Goal: Information Seeking & Learning: Compare options

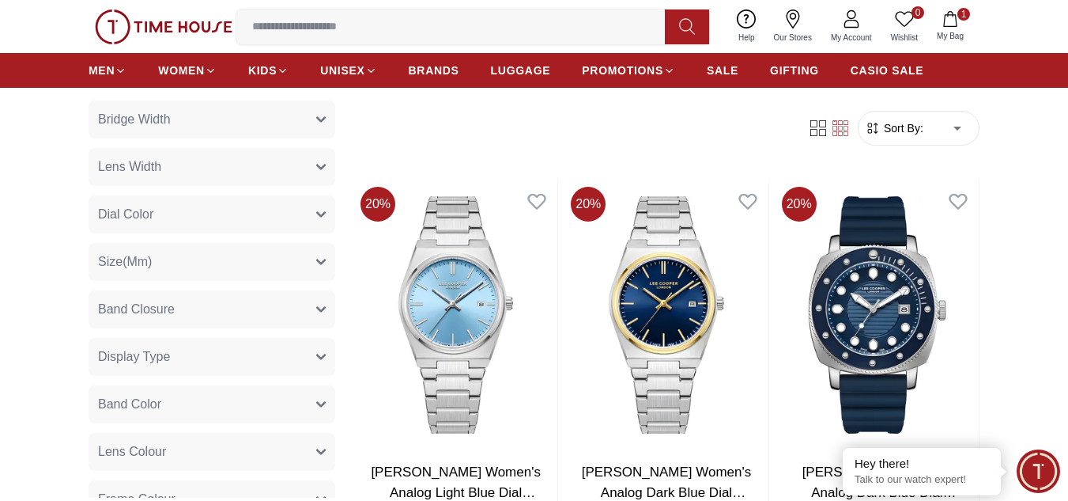
scroll to position [158, 0]
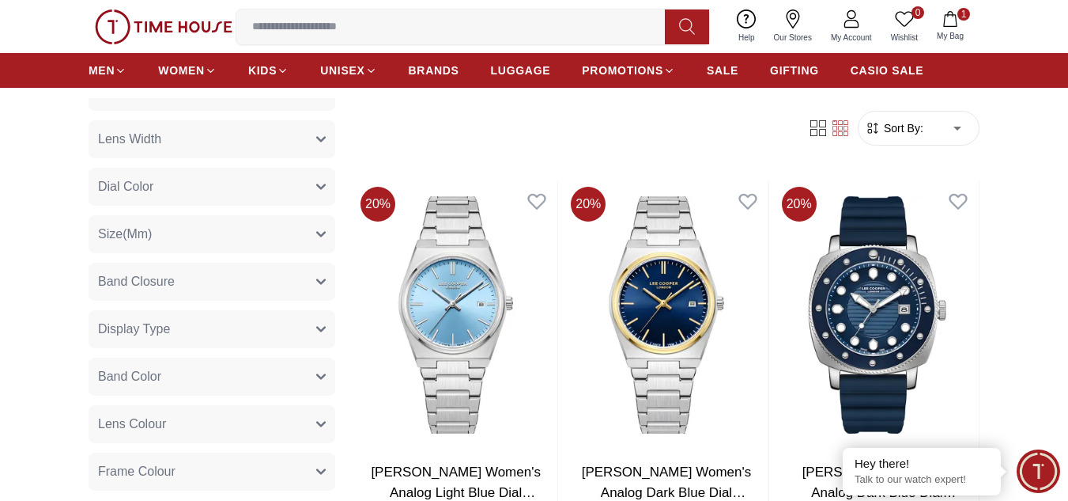
click at [216, 241] on button "Size(Mm)" at bounding box center [212, 234] width 247 height 38
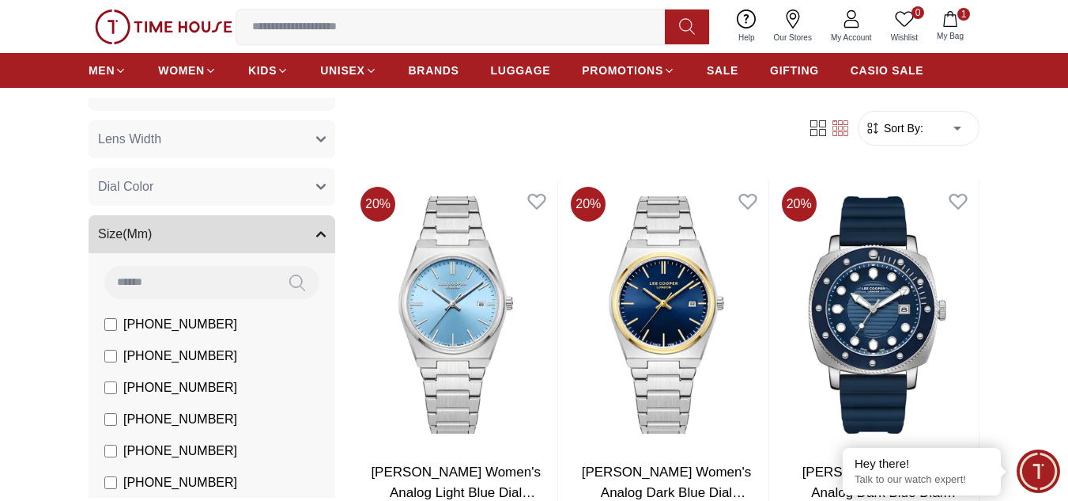
click at [216, 241] on button "Size(Mm)" at bounding box center [212, 234] width 247 height 38
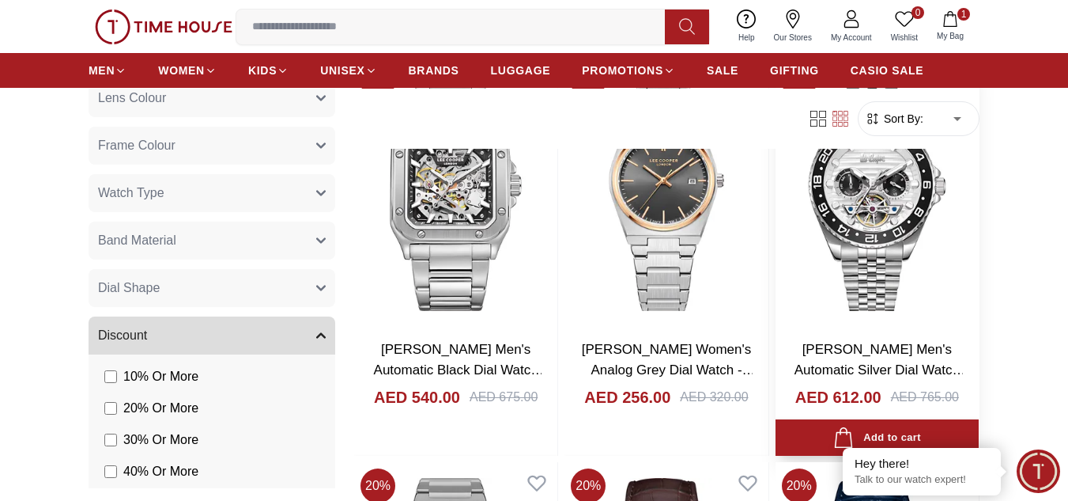
scroll to position [2610, 0]
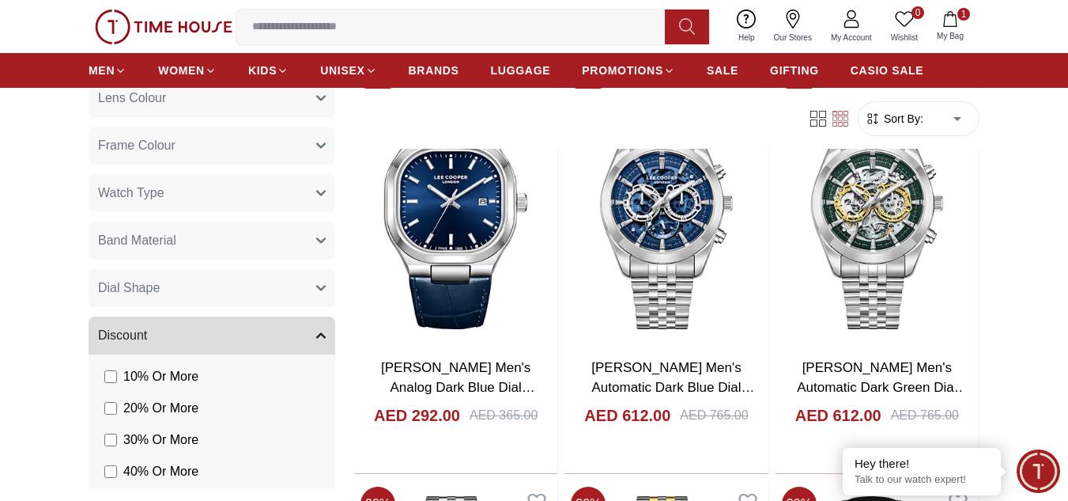
scroll to position [3401, 0]
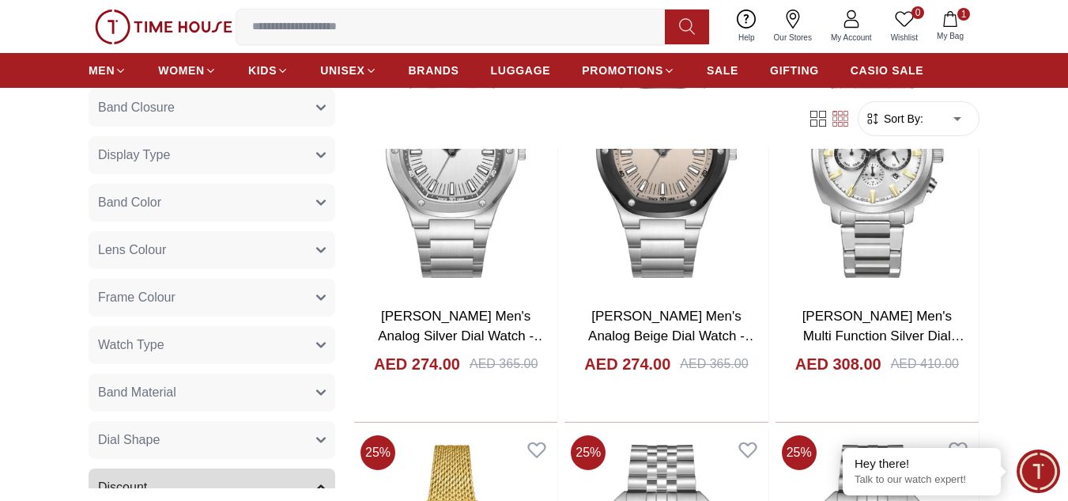
scroll to position [316, 0]
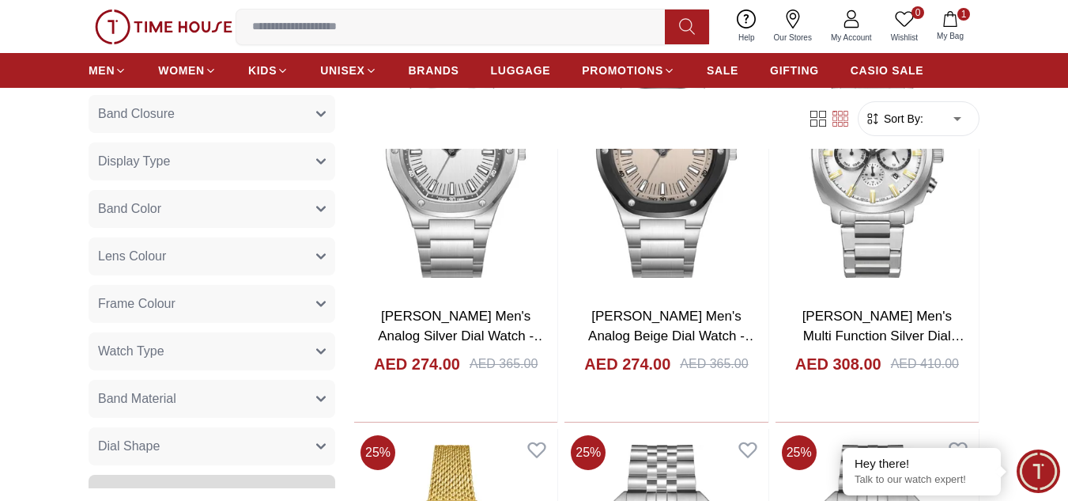
click at [183, 393] on button "Band Material" at bounding box center [212, 399] width 247 height 38
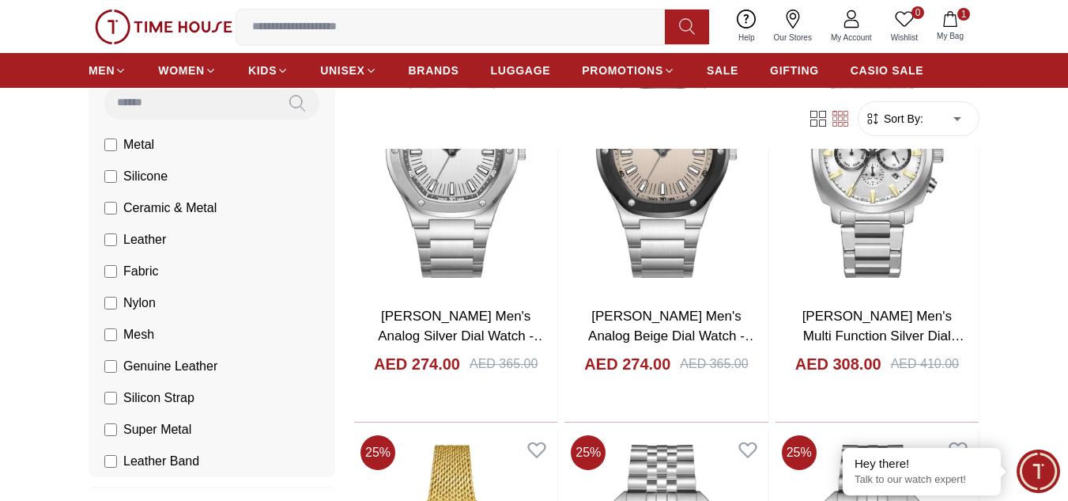
scroll to position [633, 0]
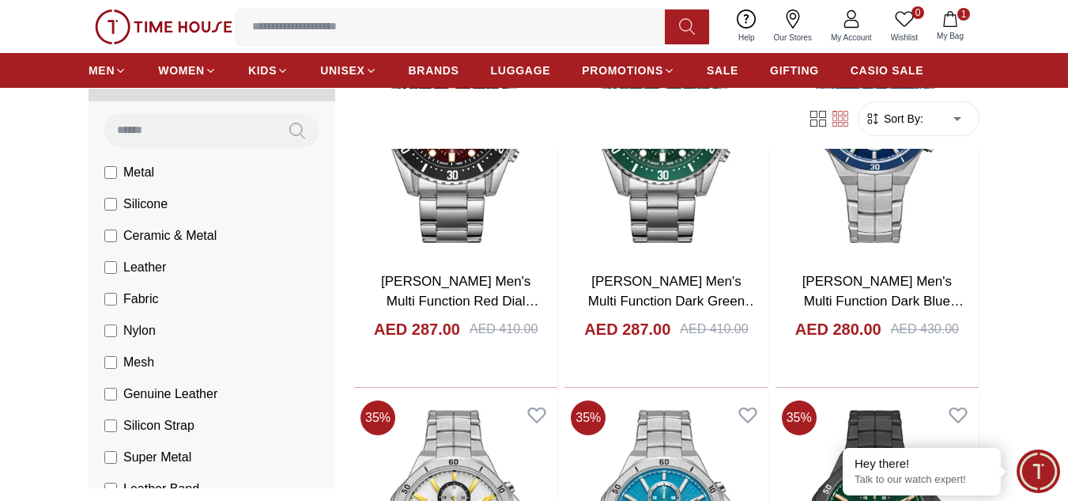
scroll to position [10360, 0]
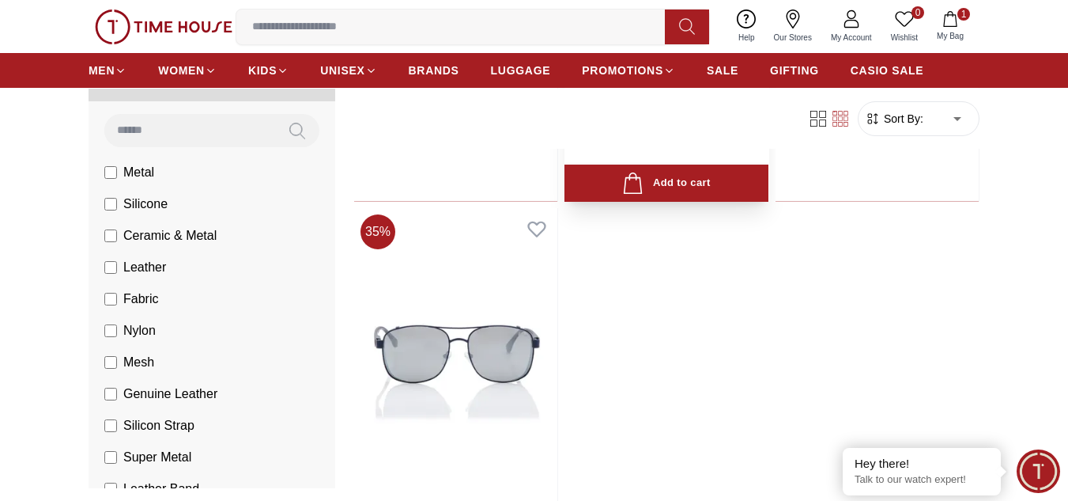
scroll to position [14235, 0]
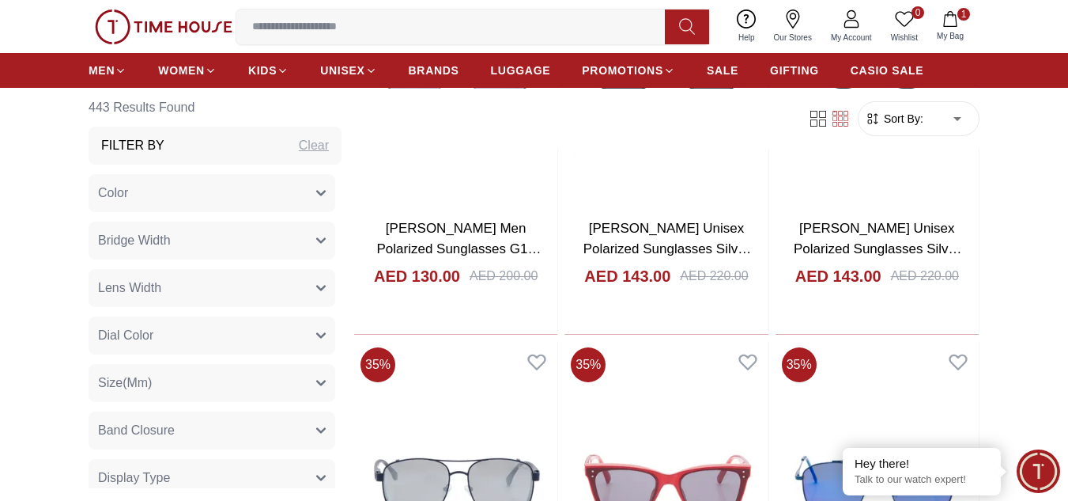
scroll to position [13839, 0]
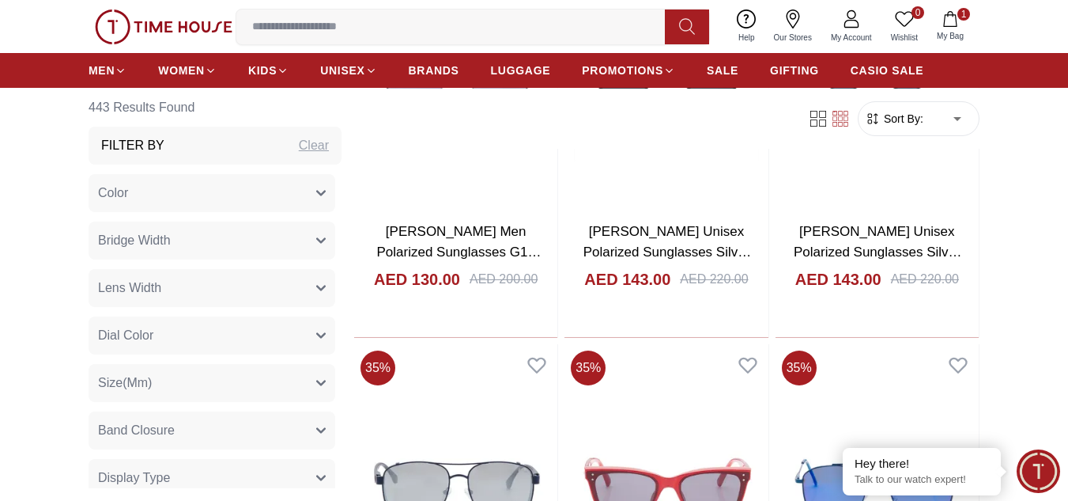
click at [210, 428] on button "Band Closure" at bounding box center [212, 430] width 247 height 38
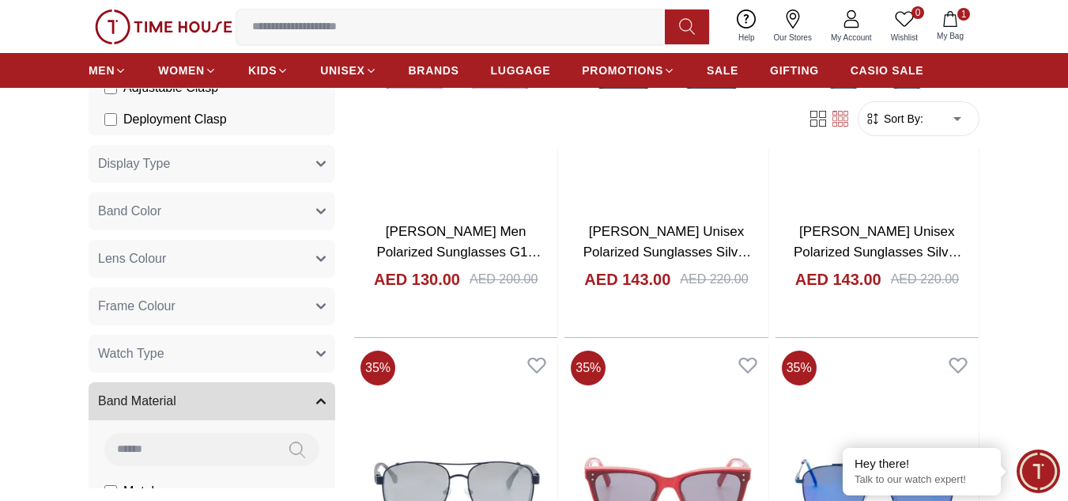
scroll to position [712, 0]
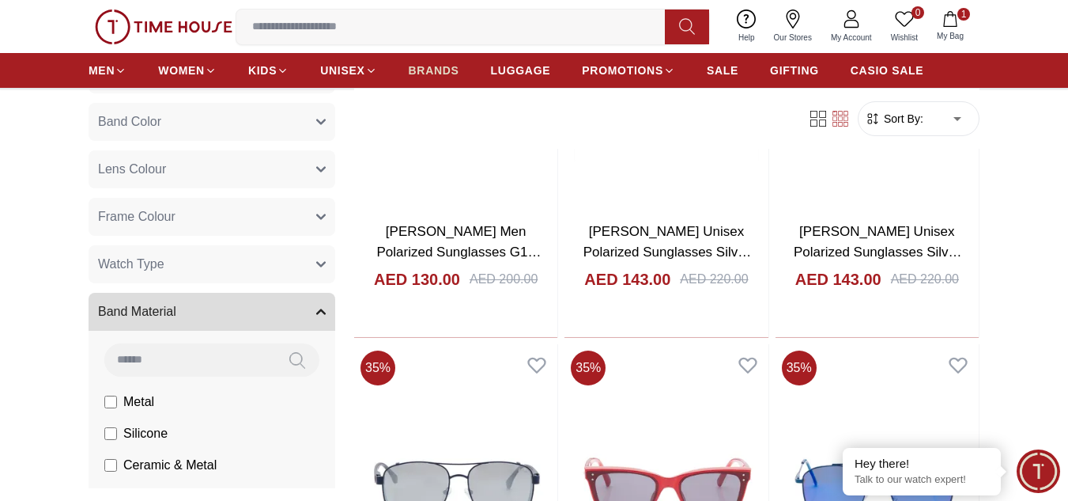
click at [439, 76] on span "BRANDS" at bounding box center [434, 70] width 51 height 16
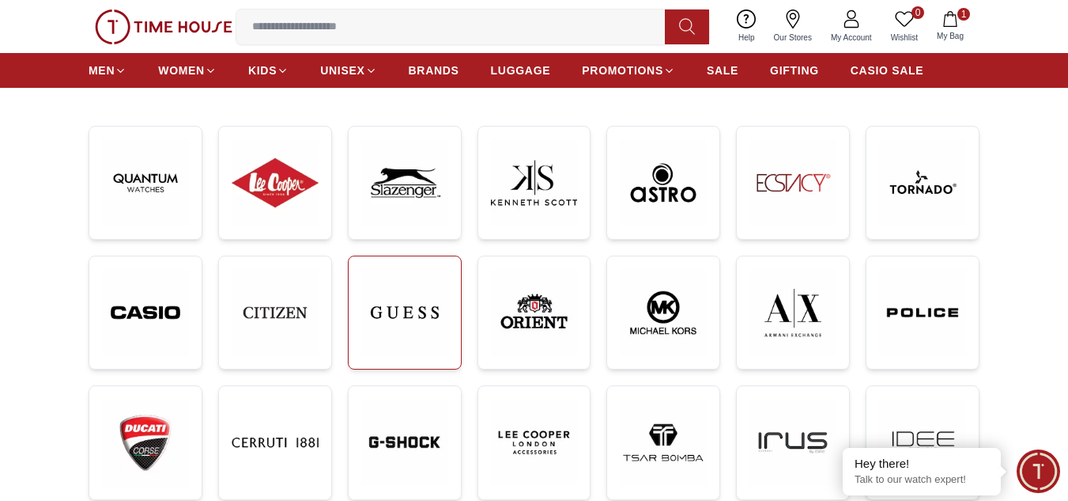
scroll to position [237, 0]
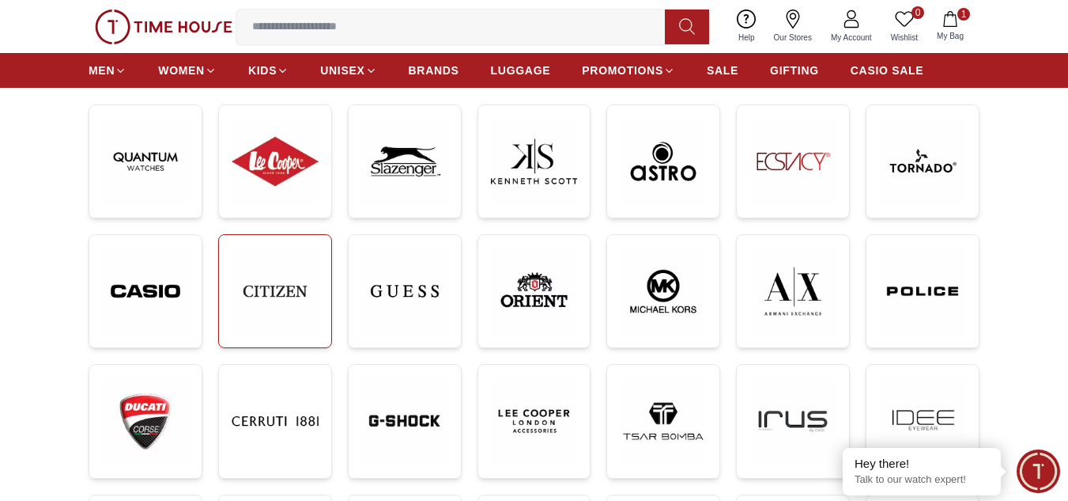
click at [259, 285] on img at bounding box center [275, 291] width 87 height 87
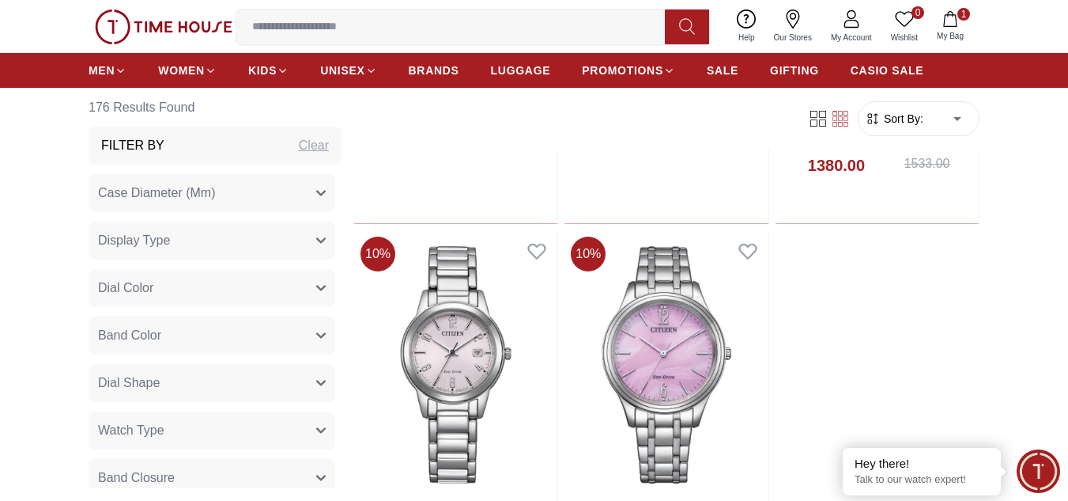
scroll to position [3084, 0]
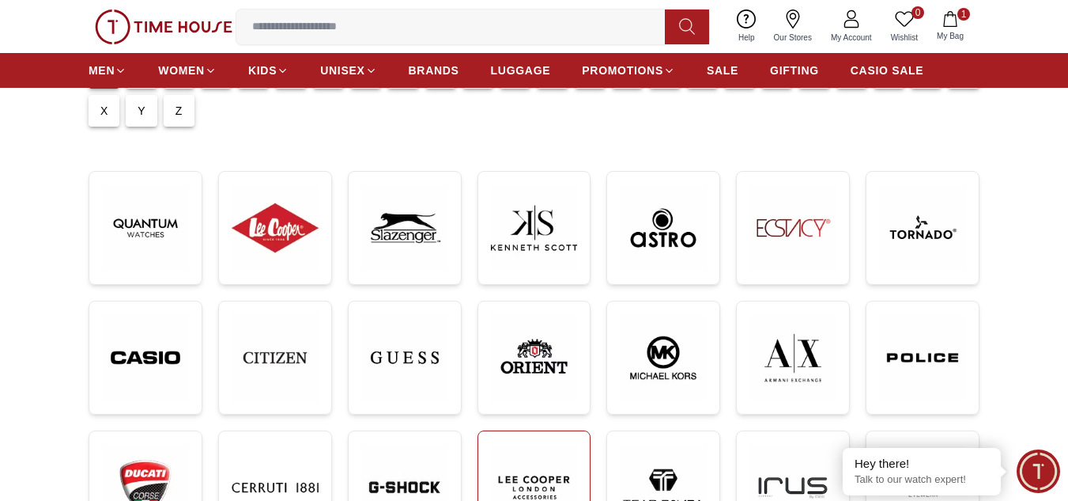
scroll to position [158, 0]
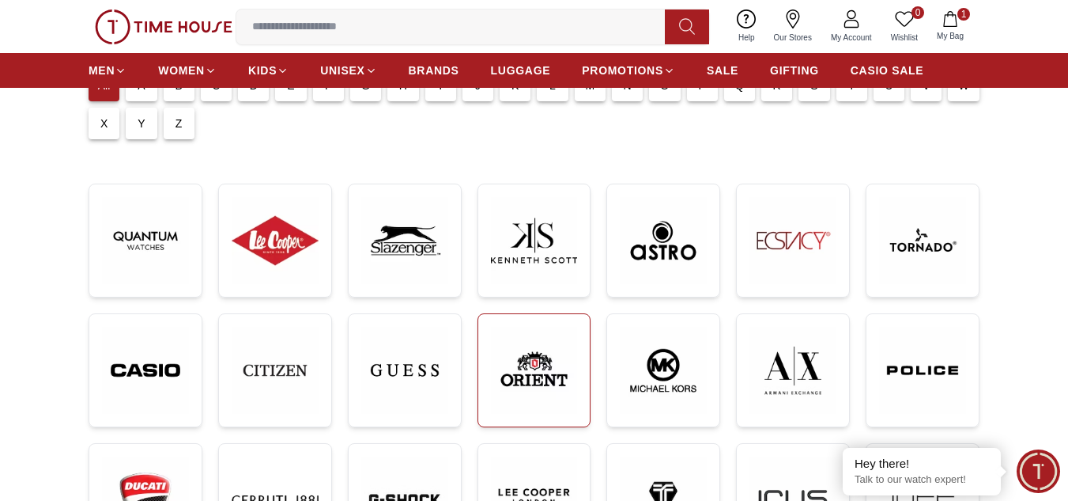
click at [512, 344] on img at bounding box center [534, 371] width 87 height 88
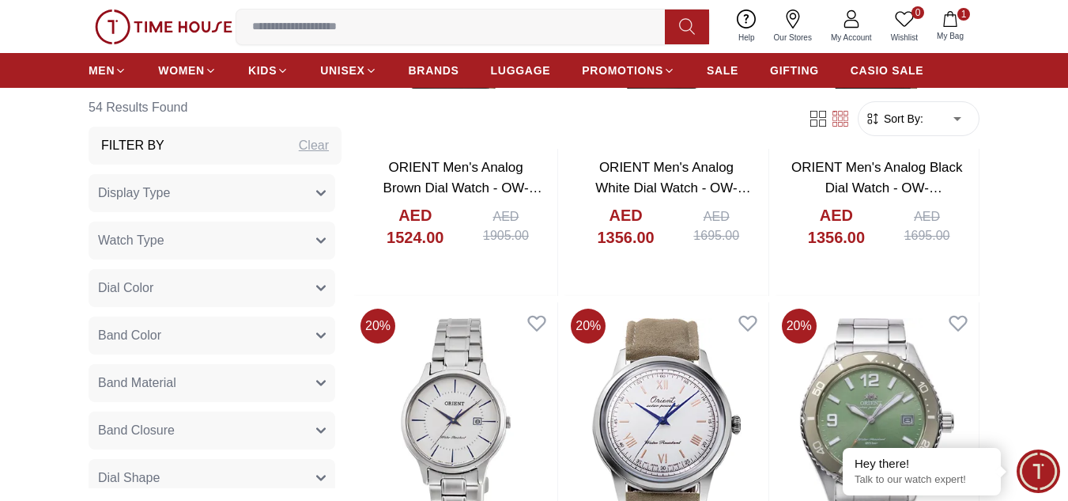
scroll to position [1423, 0]
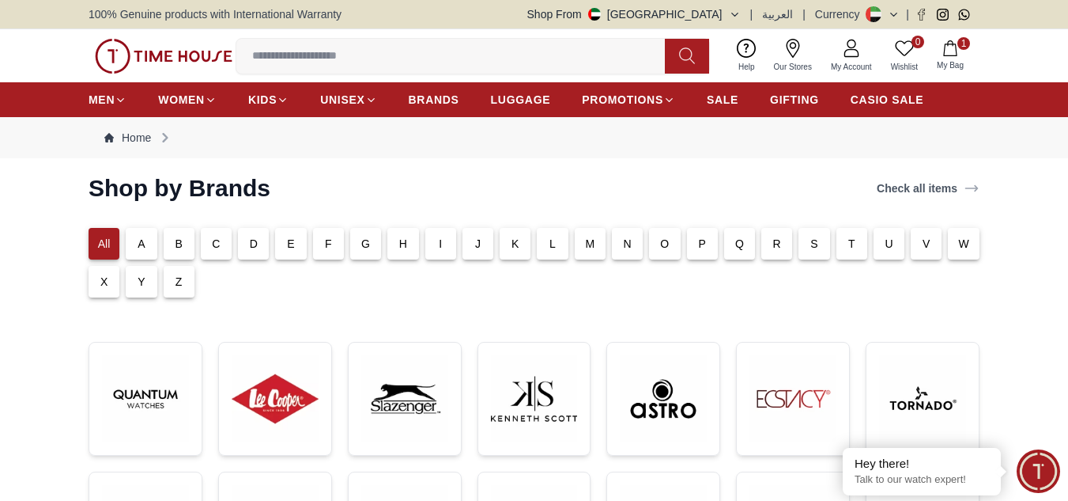
scroll to position [237, 0]
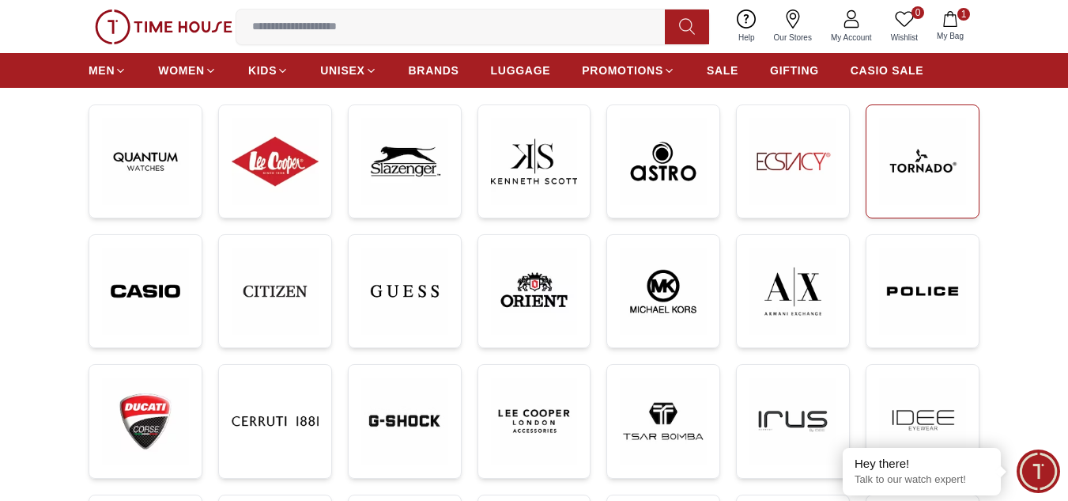
click at [939, 147] on img at bounding box center [922, 161] width 87 height 87
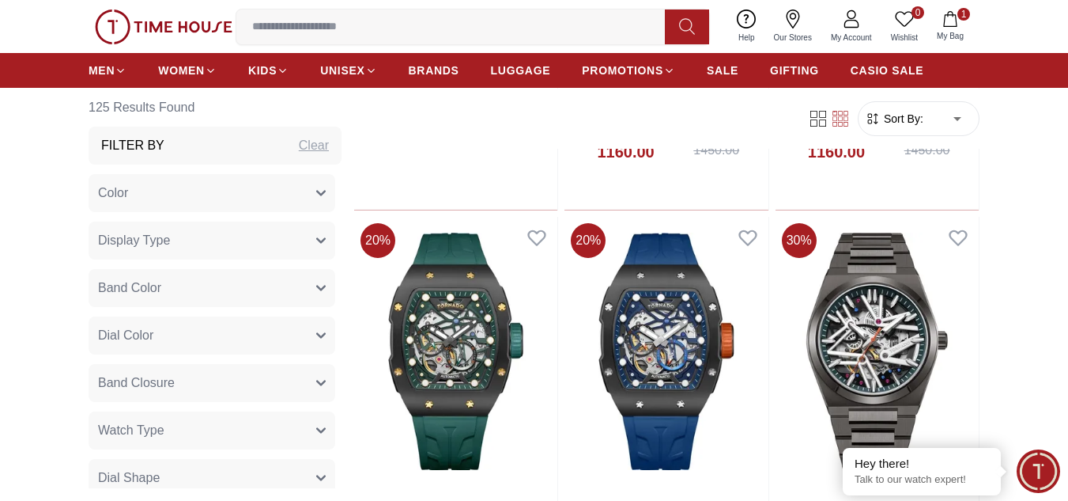
scroll to position [4191, 0]
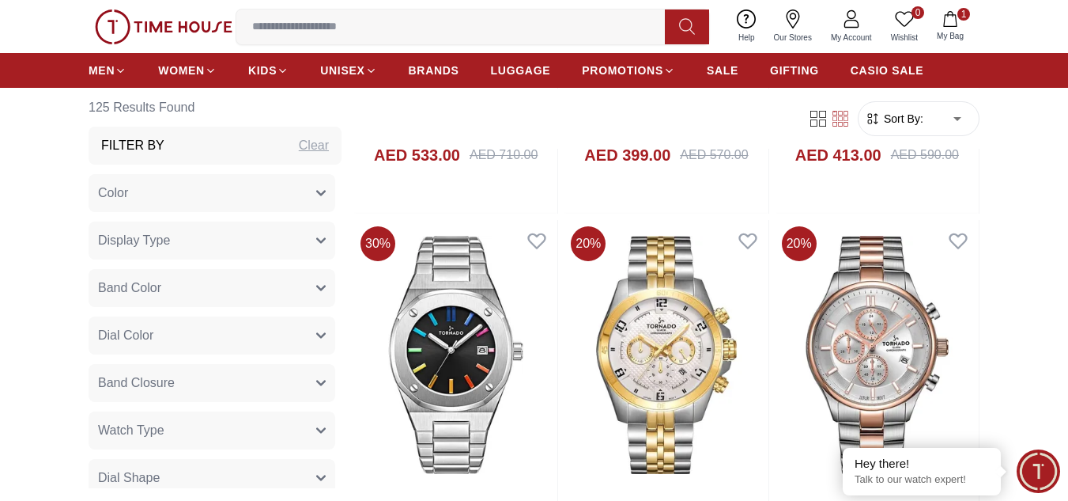
scroll to position [8066, 0]
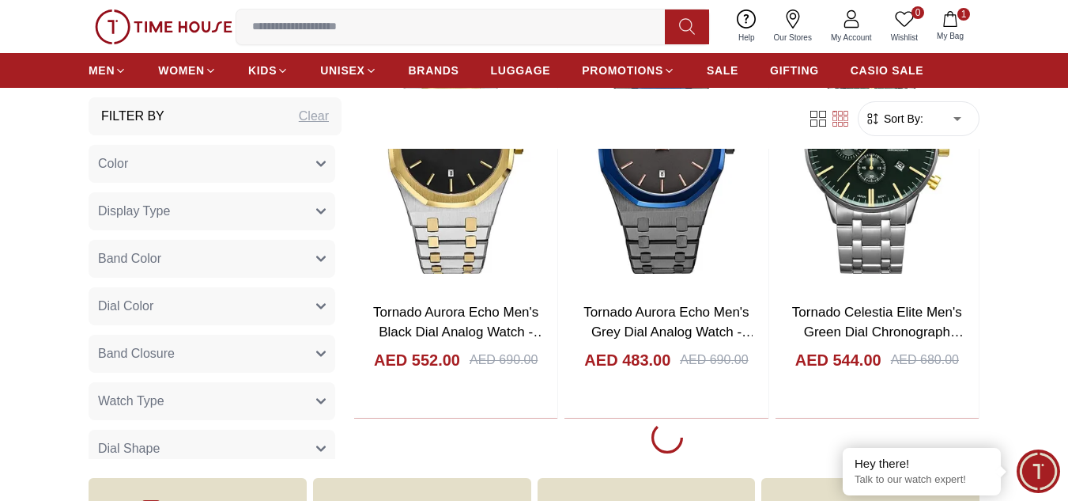
scroll to position [8699, 0]
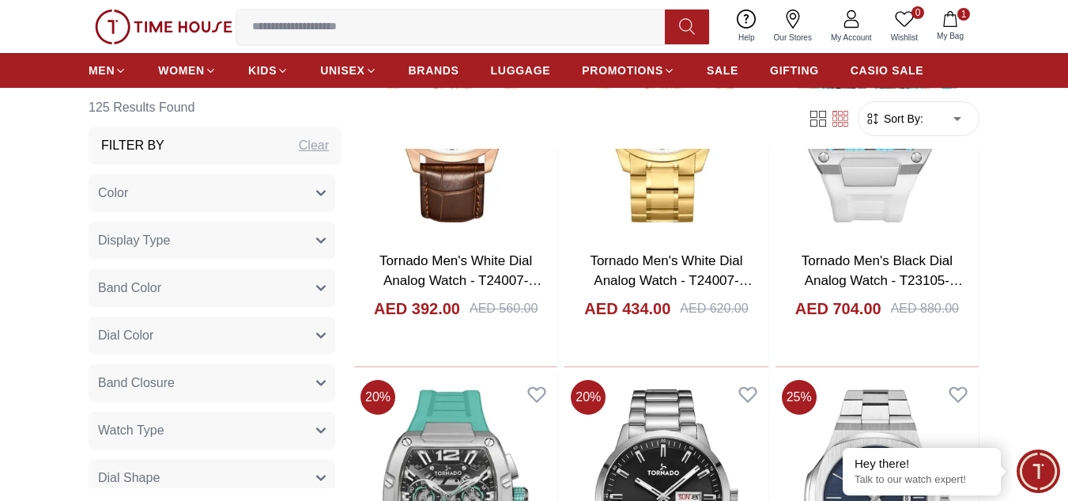
scroll to position [6722, 0]
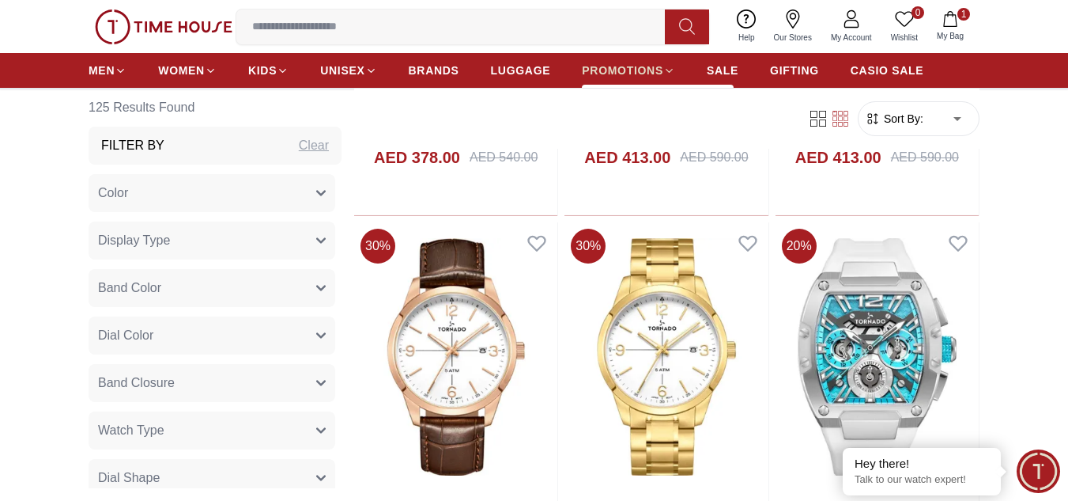
click at [639, 73] on span "PROMOTIONS" at bounding box center [622, 70] width 81 height 16
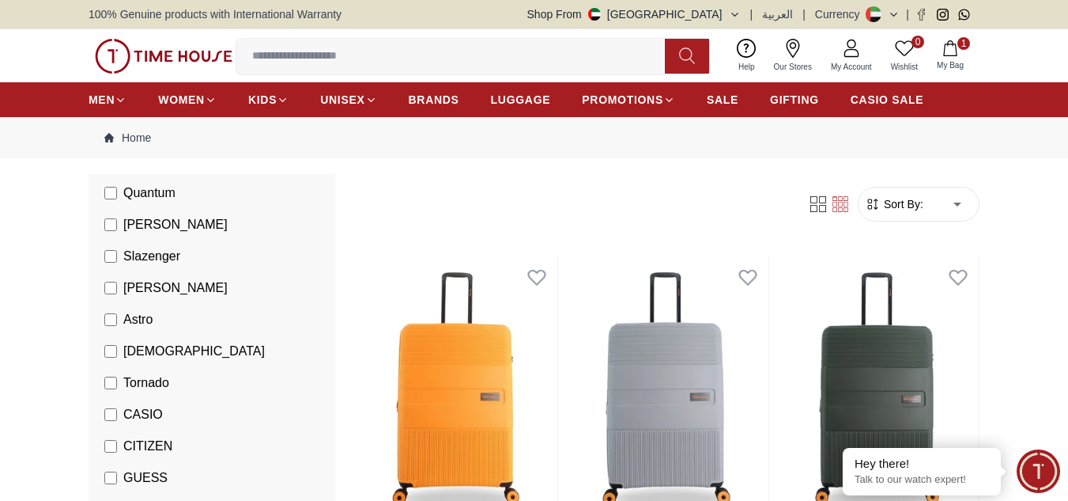
scroll to position [158, 0]
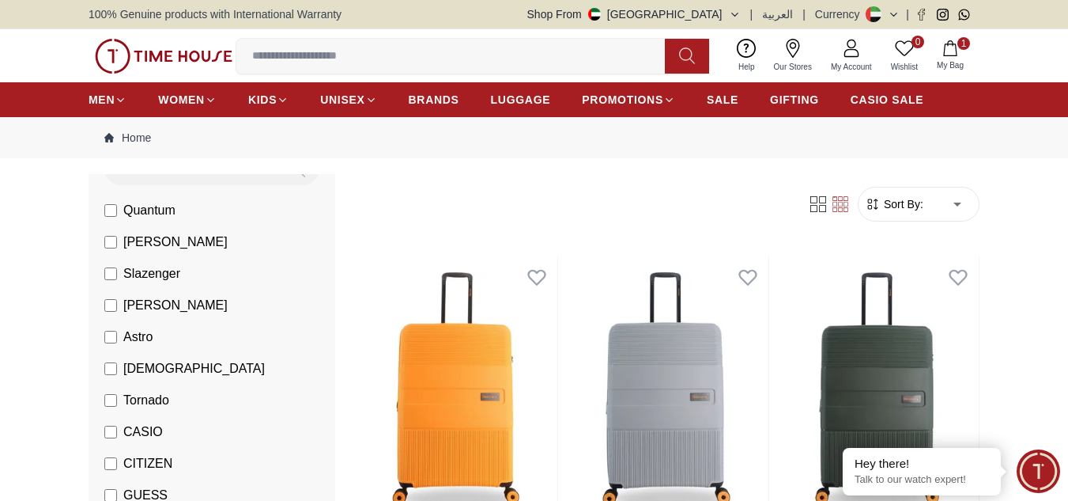
click at [150, 234] on span "[PERSON_NAME]" at bounding box center [175, 241] width 104 height 19
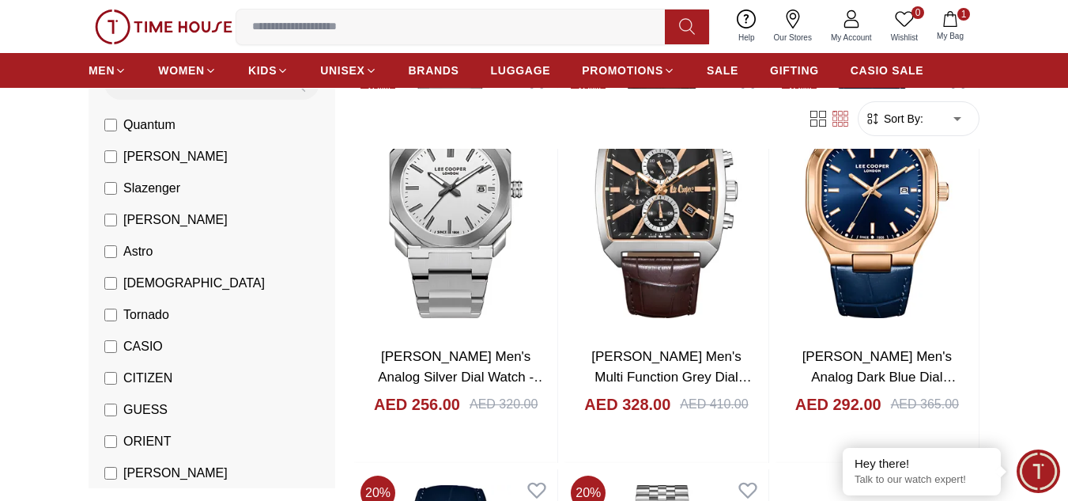
scroll to position [2214, 0]
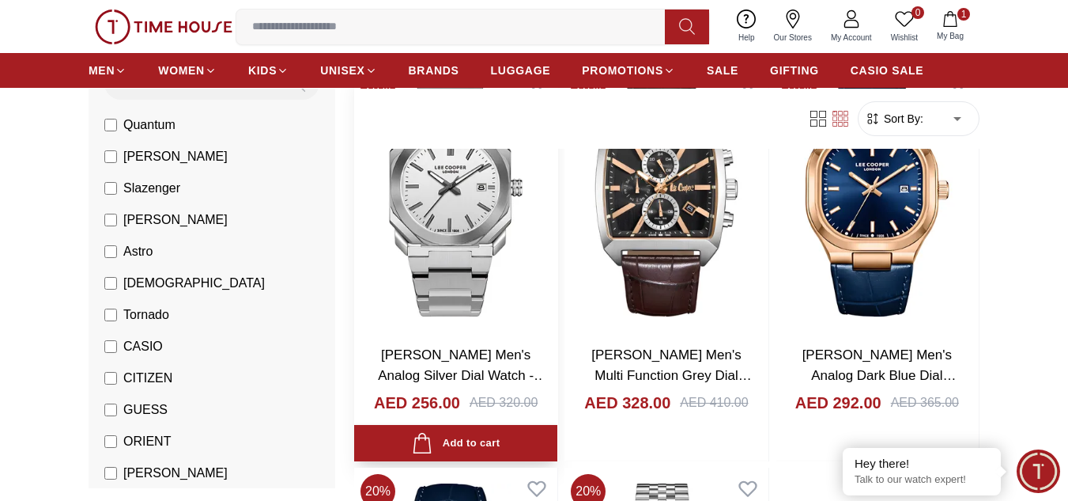
click at [479, 251] on img at bounding box center [455, 197] width 203 height 269
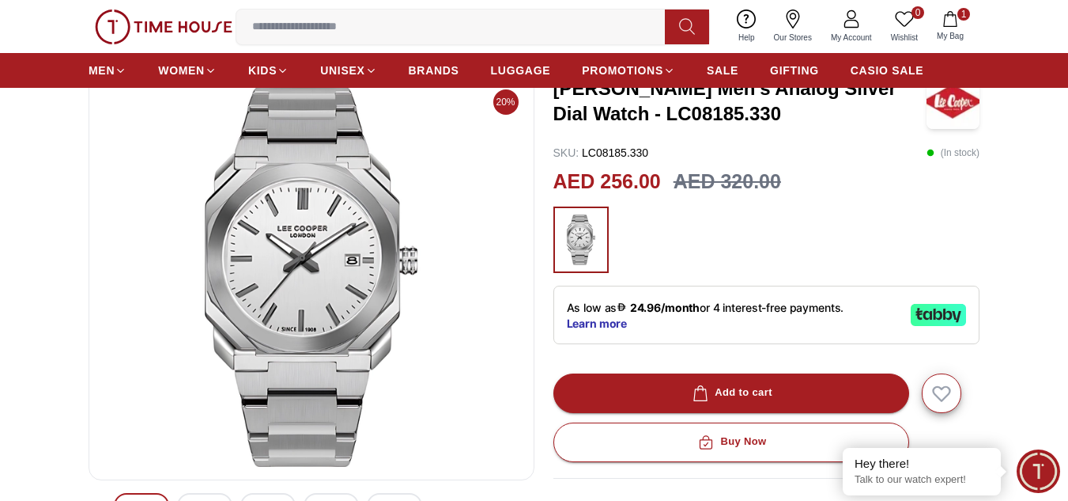
scroll to position [237, 0]
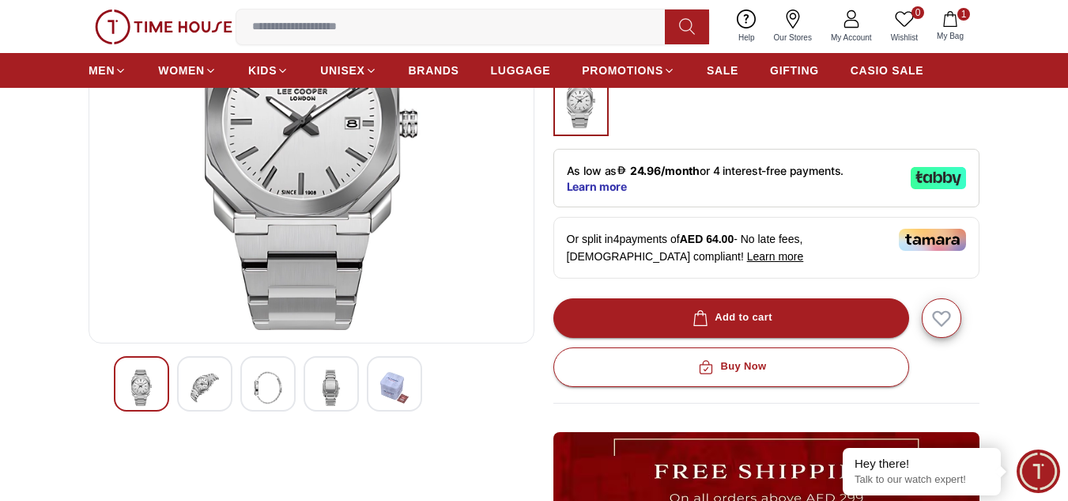
click at [229, 370] on div at bounding box center [204, 383] width 55 height 55
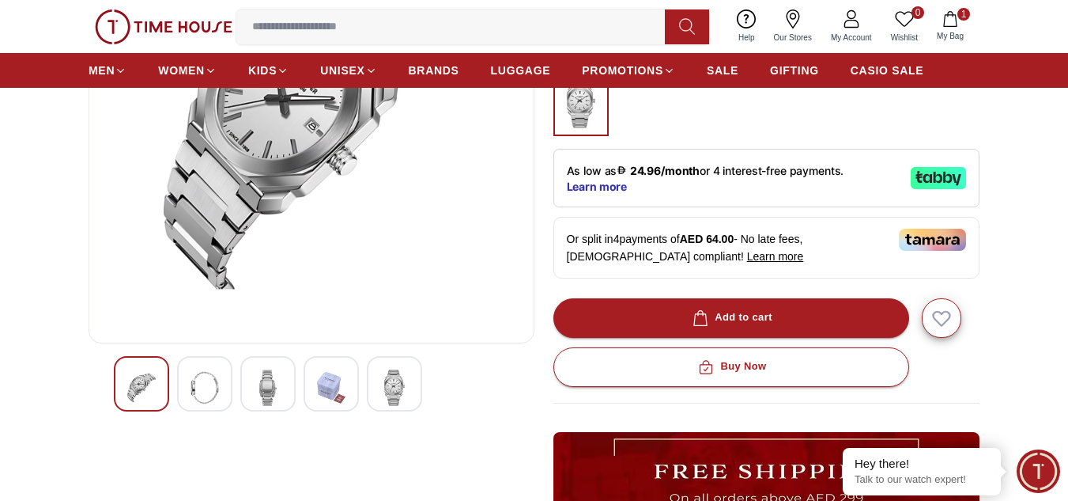
click at [199, 383] on img at bounding box center [205, 387] width 28 height 36
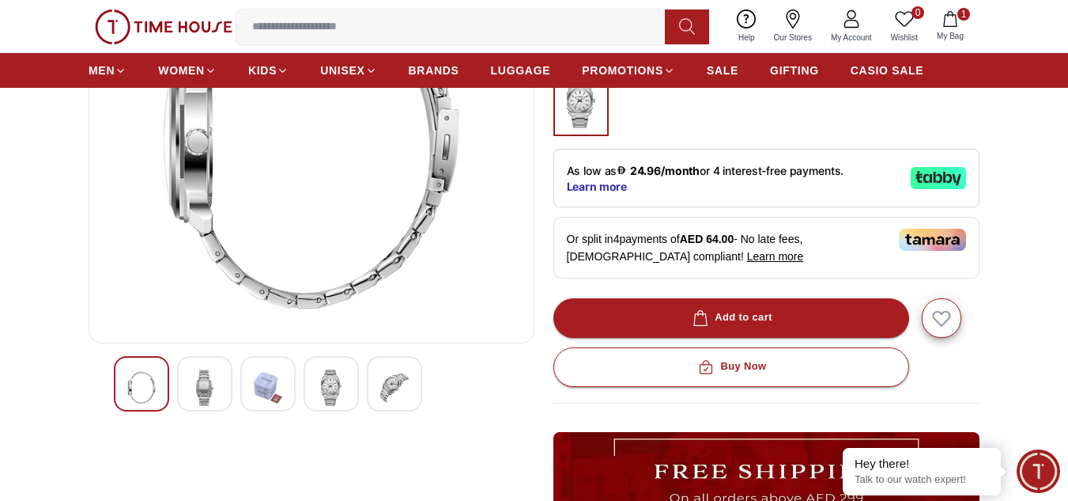
click at [331, 388] on img at bounding box center [331, 387] width 28 height 36
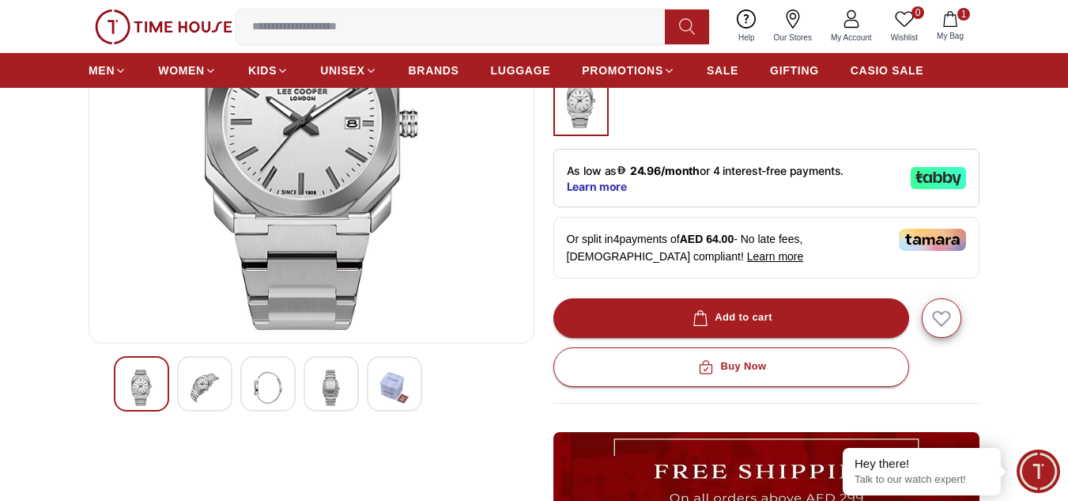
click at [372, 391] on div at bounding box center [394, 383] width 55 height 55
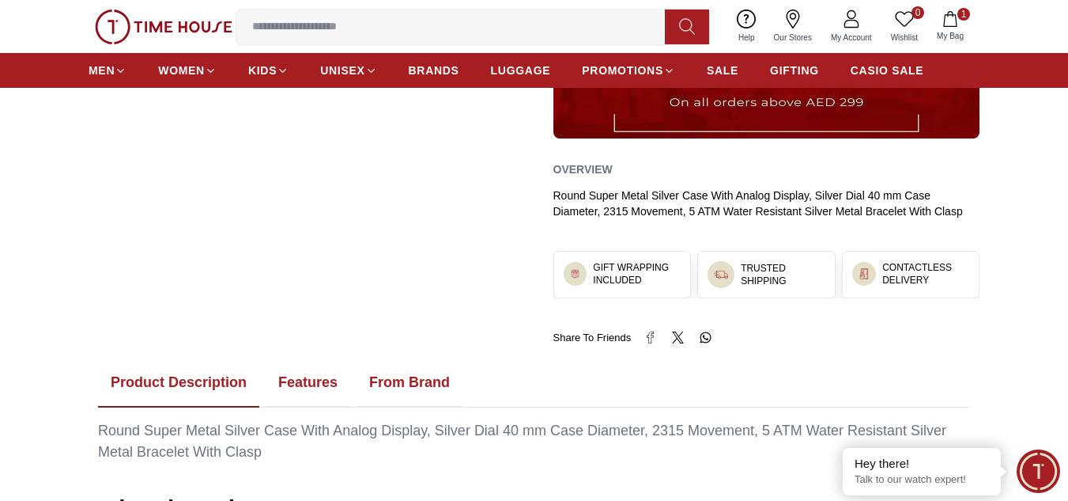
scroll to position [316, 0]
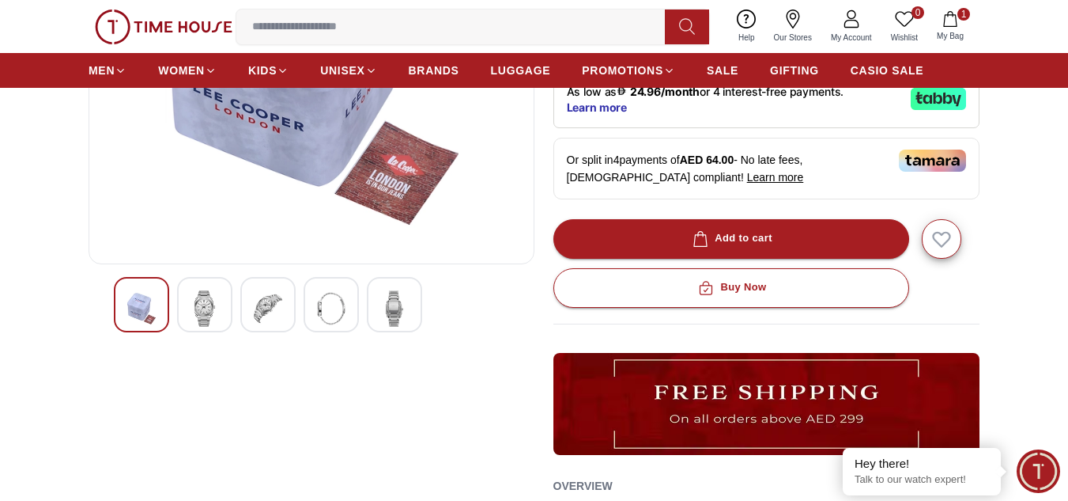
click at [390, 318] on img at bounding box center [394, 308] width 28 height 36
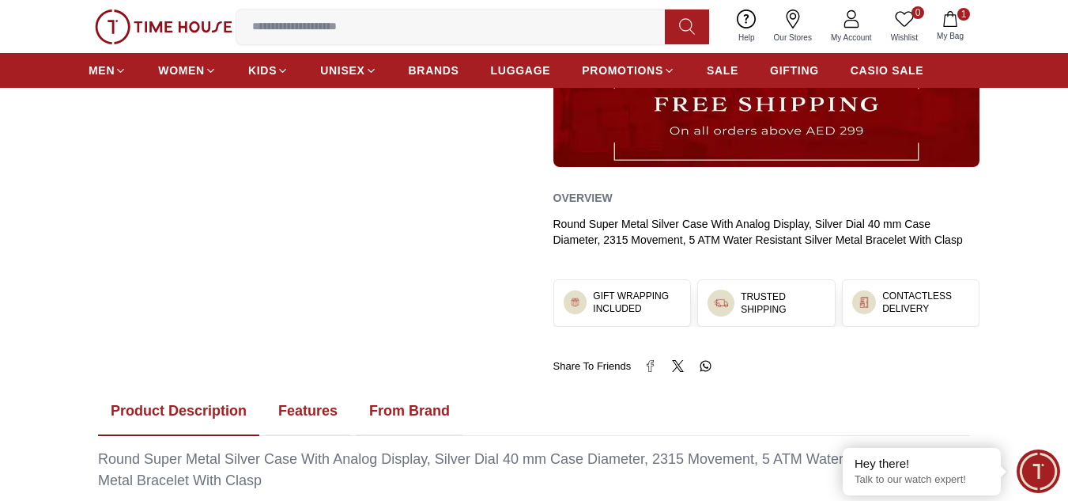
scroll to position [791, 0]
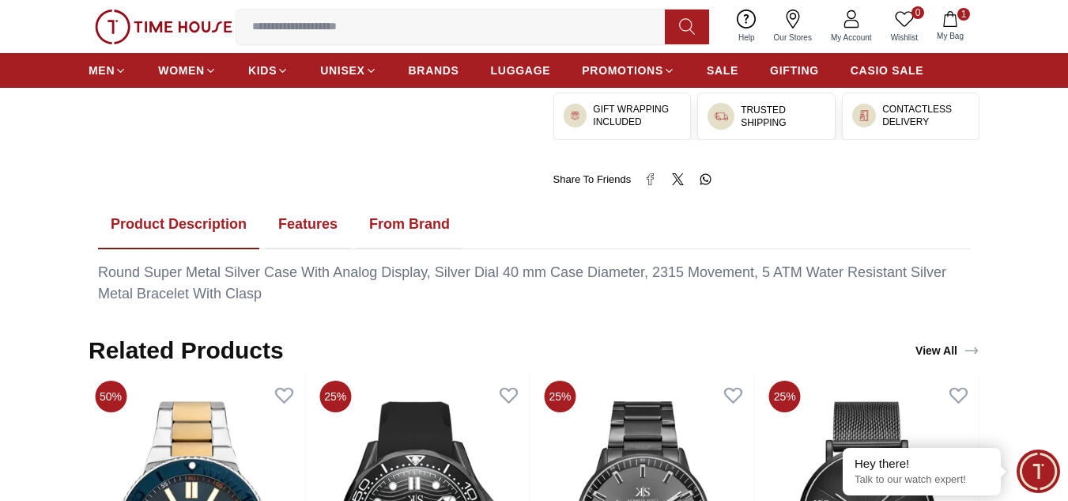
click at [292, 225] on button "Features" at bounding box center [308, 224] width 85 height 49
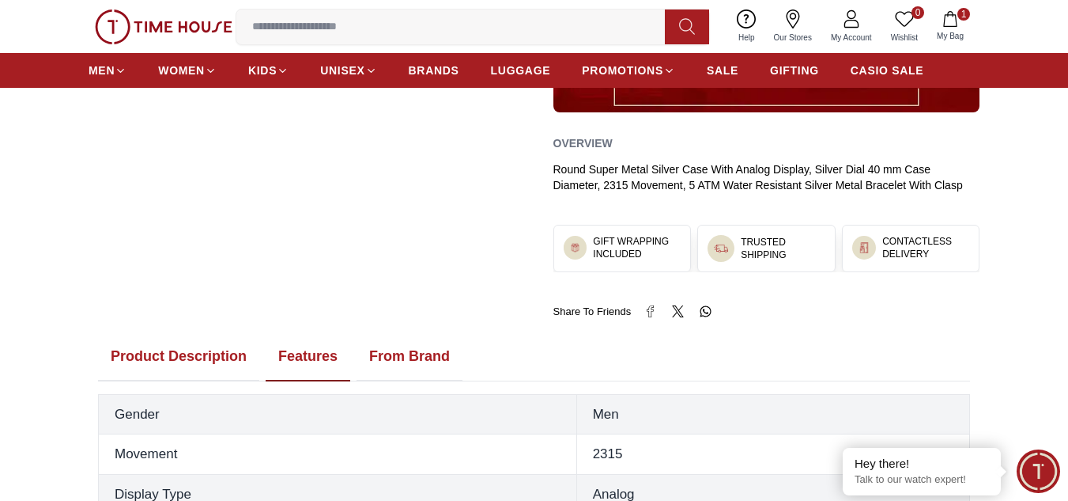
scroll to position [633, 0]
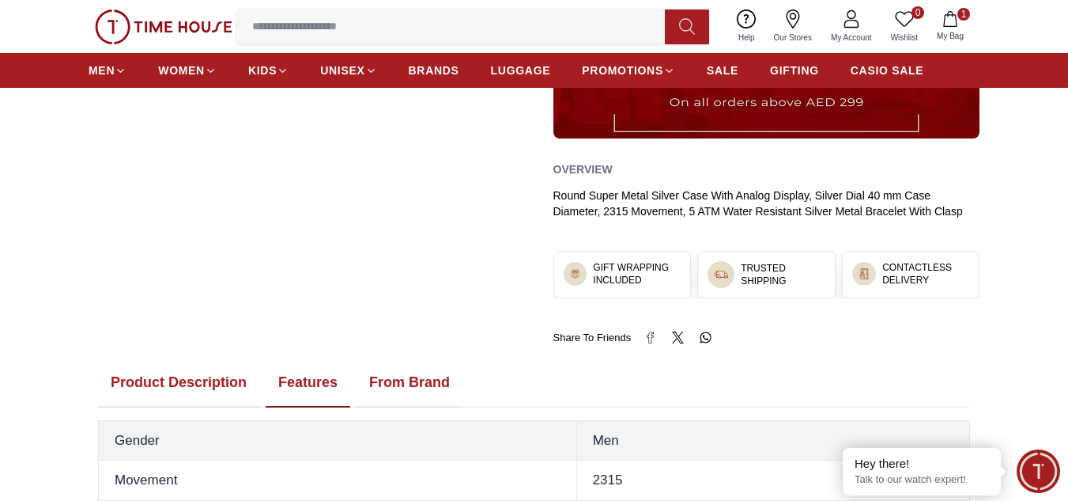
click at [395, 384] on button "From Brand" at bounding box center [410, 382] width 106 height 49
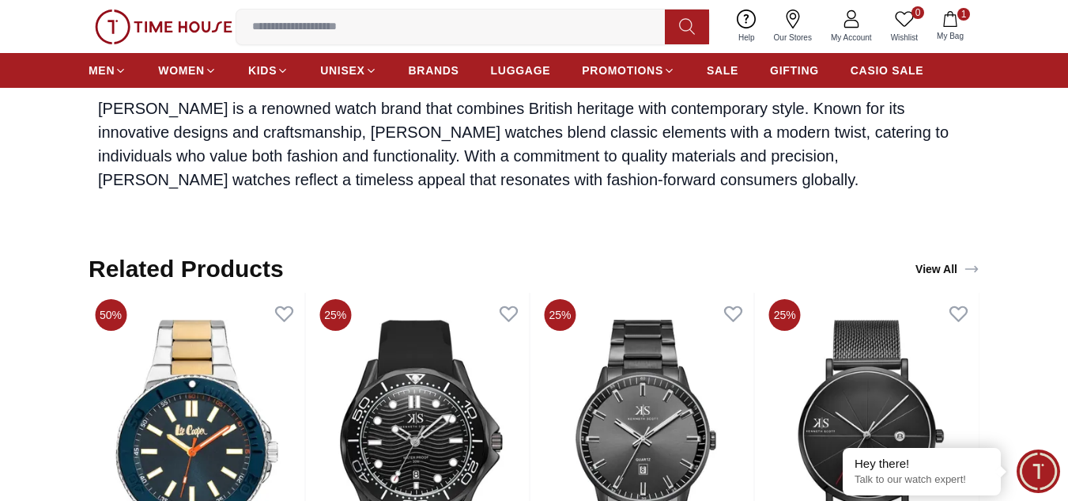
scroll to position [1503, 0]
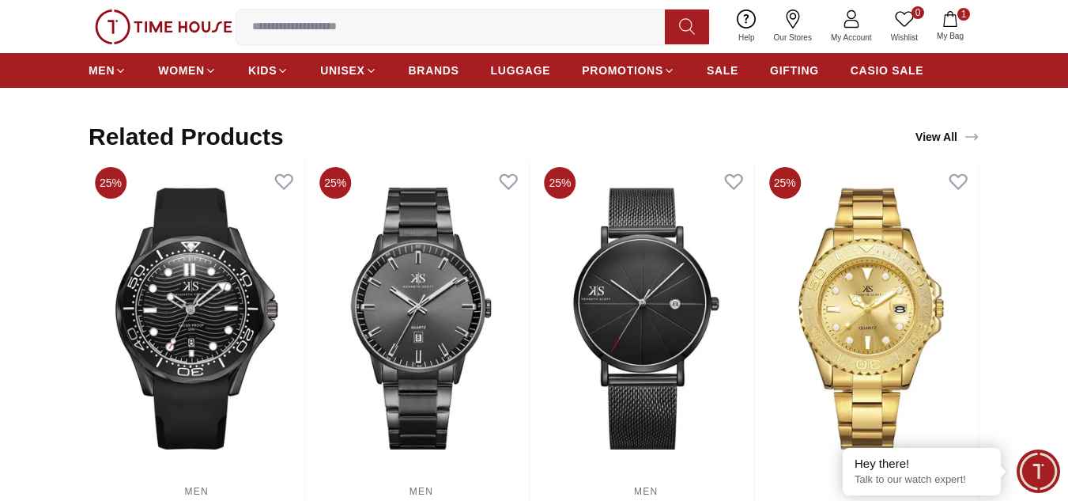
click at [198, 40] on img at bounding box center [164, 26] width 138 height 35
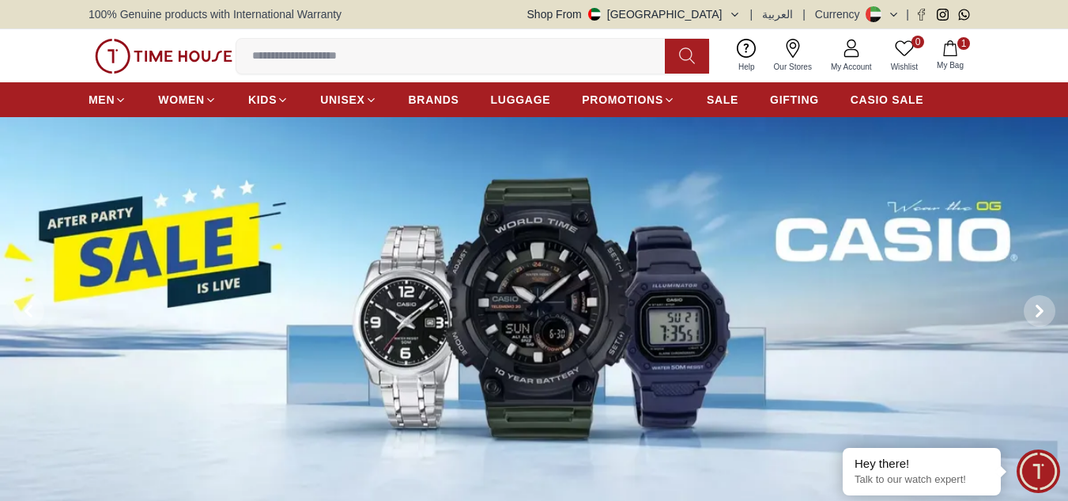
click at [357, 216] on img at bounding box center [534, 311] width 1068 height 388
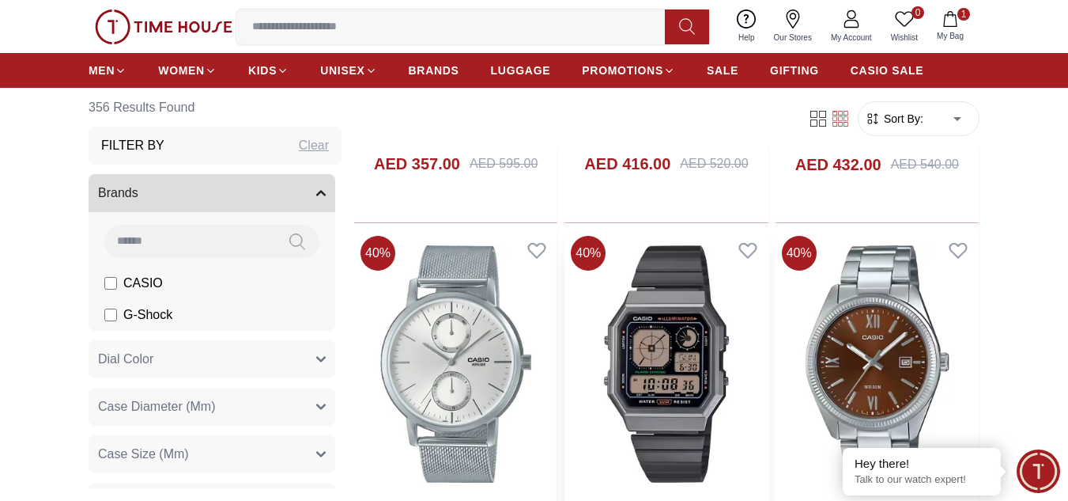
scroll to position [4112, 0]
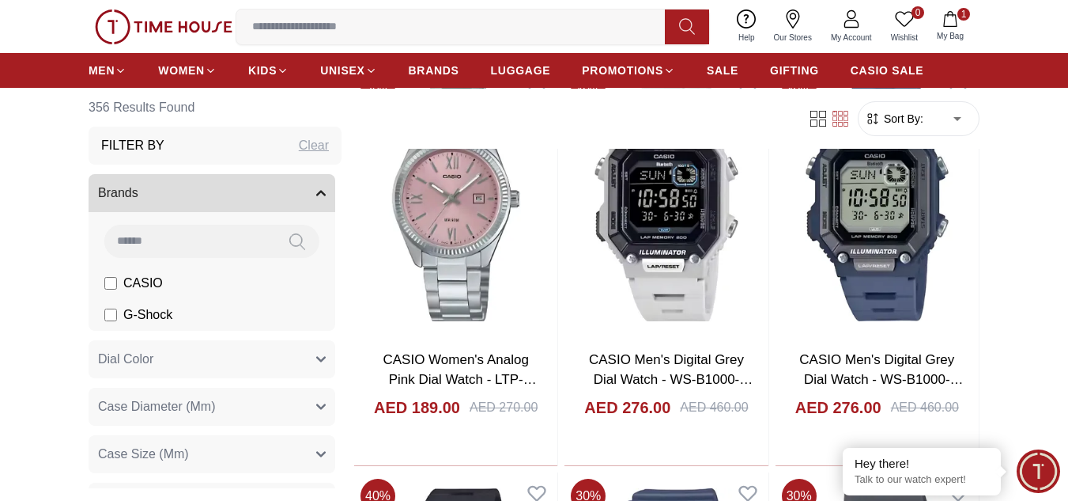
scroll to position [7750, 0]
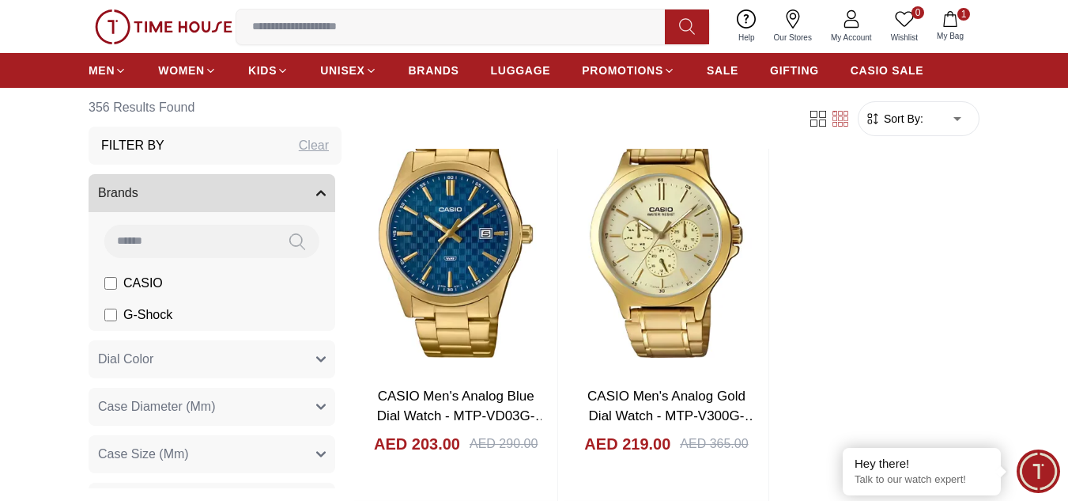
scroll to position [11150, 0]
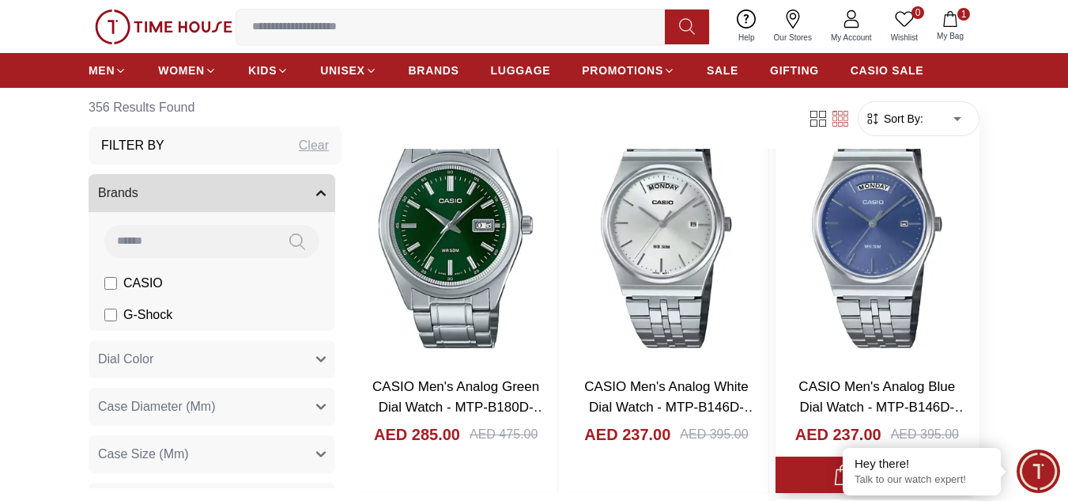
scroll to position [12337, 0]
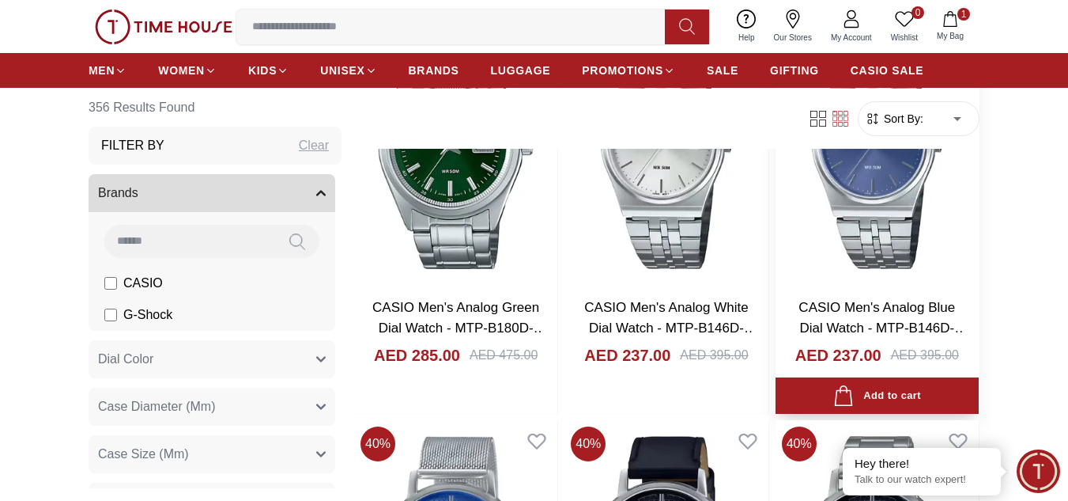
click at [905, 202] on img at bounding box center [877, 150] width 203 height 269
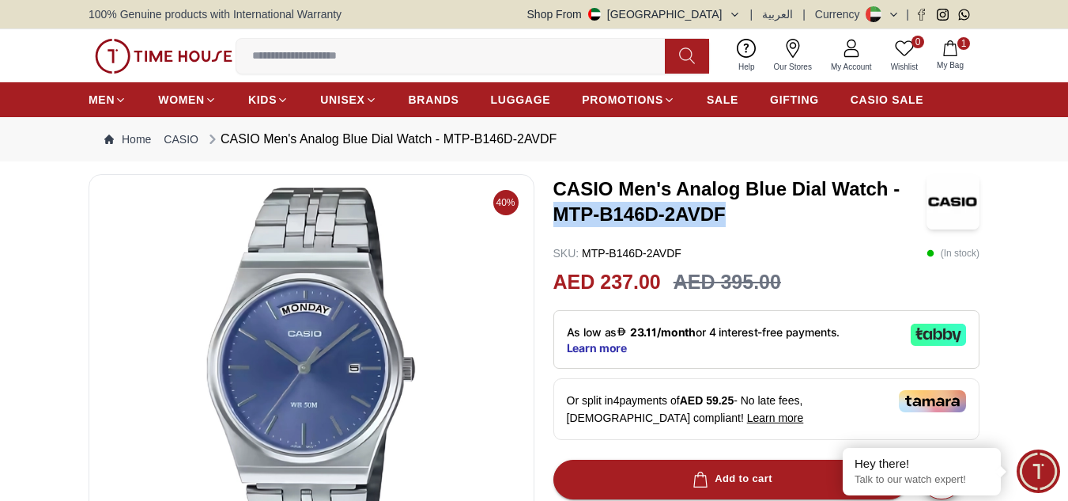
drag, startPoint x: 557, startPoint y: 213, endPoint x: 750, endPoint y: 212, distance: 193.0
click at [750, 212] on h3 "CASIO Men's Analog Blue Dial Watch - MTP-B146D-2AVDF" at bounding box center [741, 201] width 374 height 51
copy h3 "MTP-B146D-2AVDF"
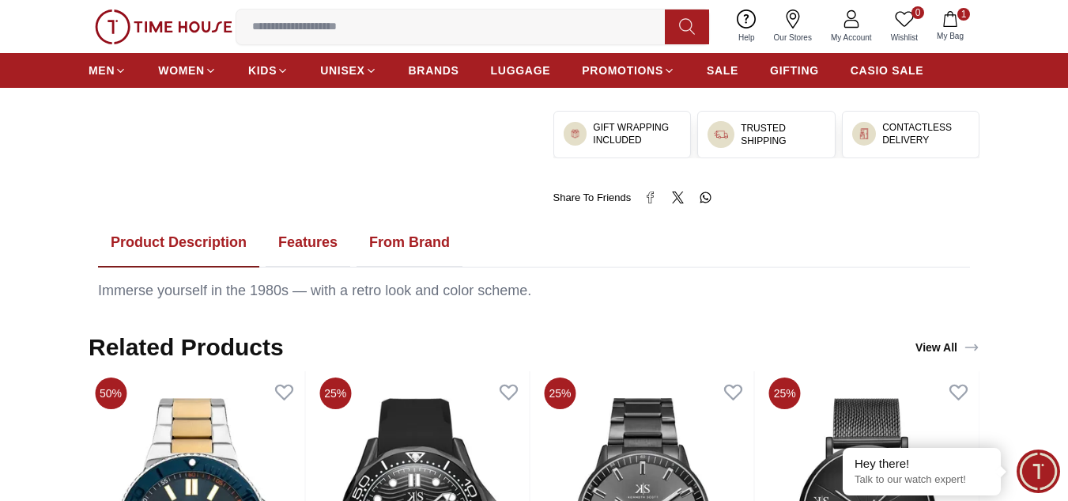
scroll to position [474, 0]
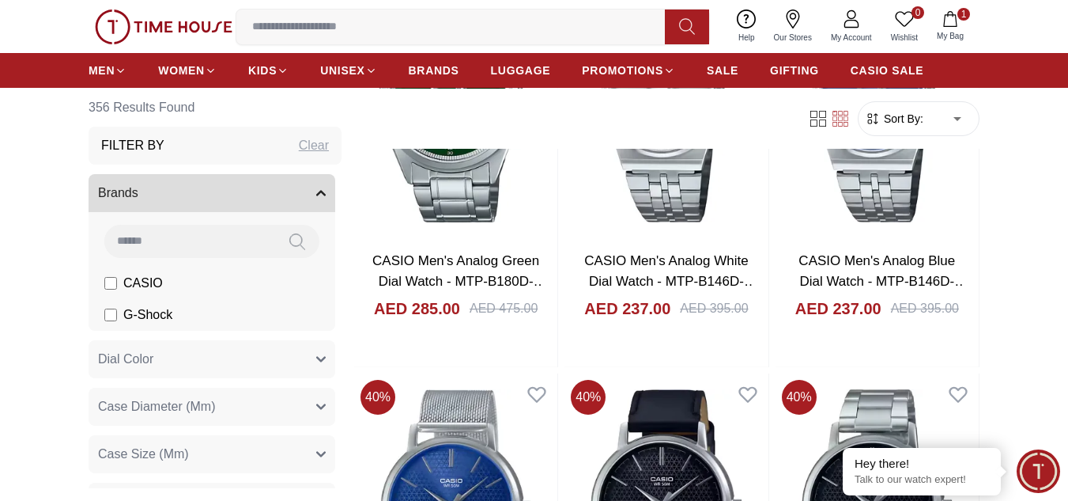
scroll to position [12146, 0]
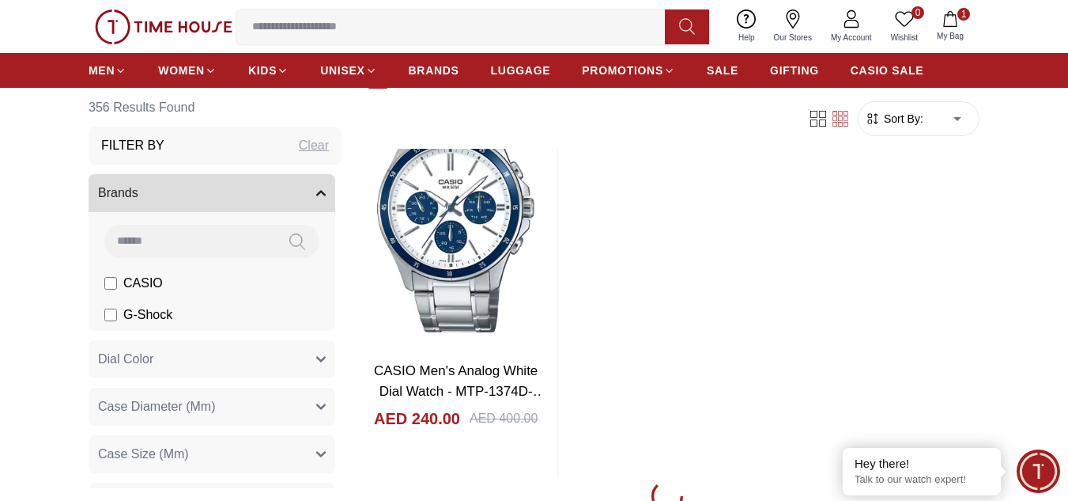
scroll to position [14123, 0]
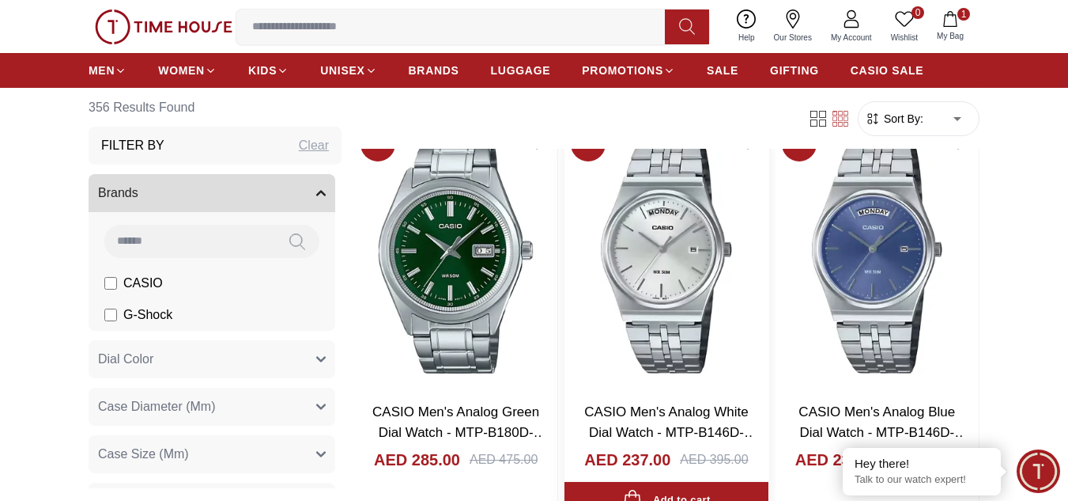
scroll to position [12225, 0]
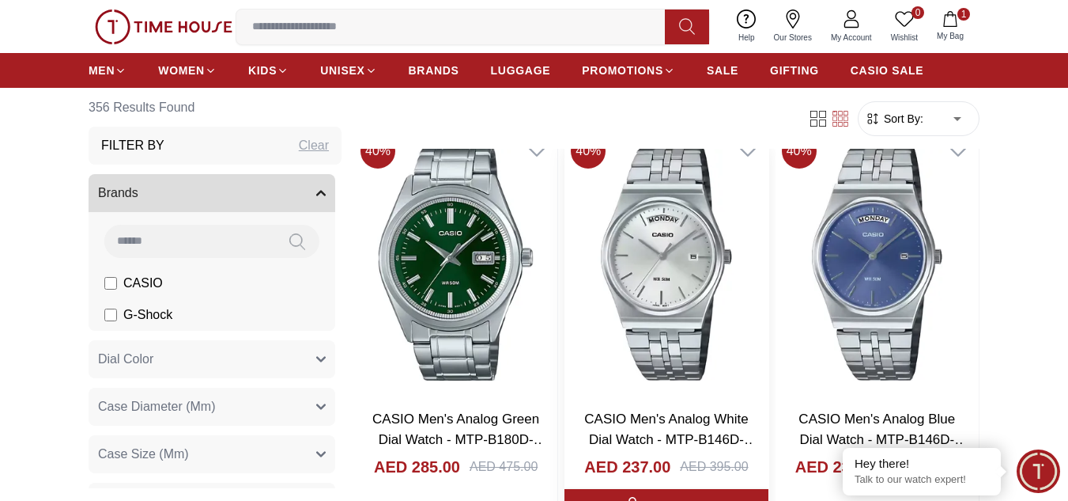
click at [683, 258] on img at bounding box center [666, 261] width 203 height 269
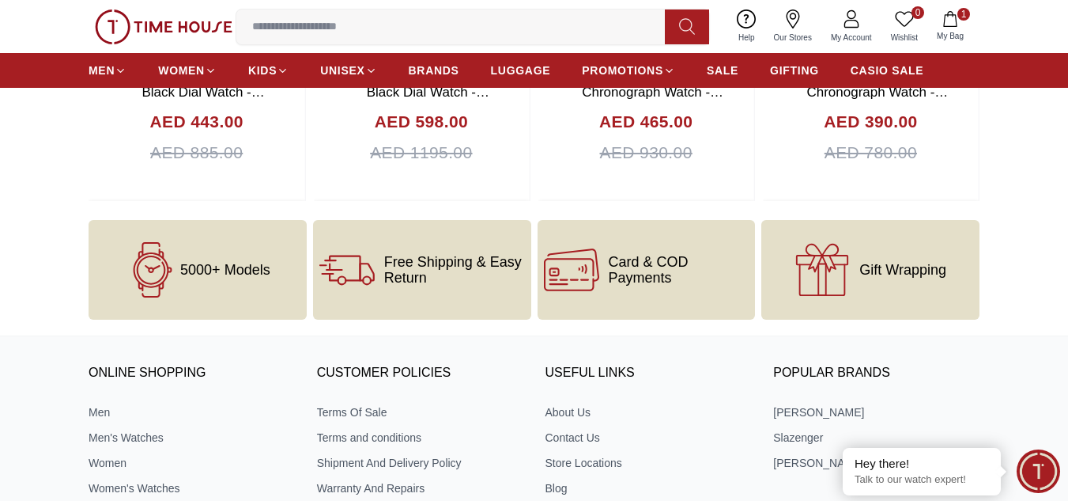
scroll to position [1977, 0]
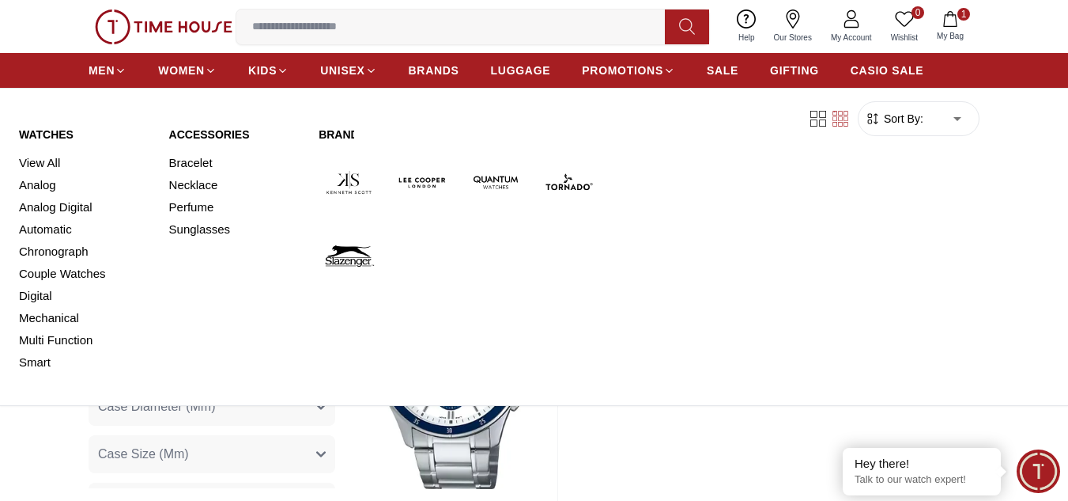
scroll to position [13517, 0]
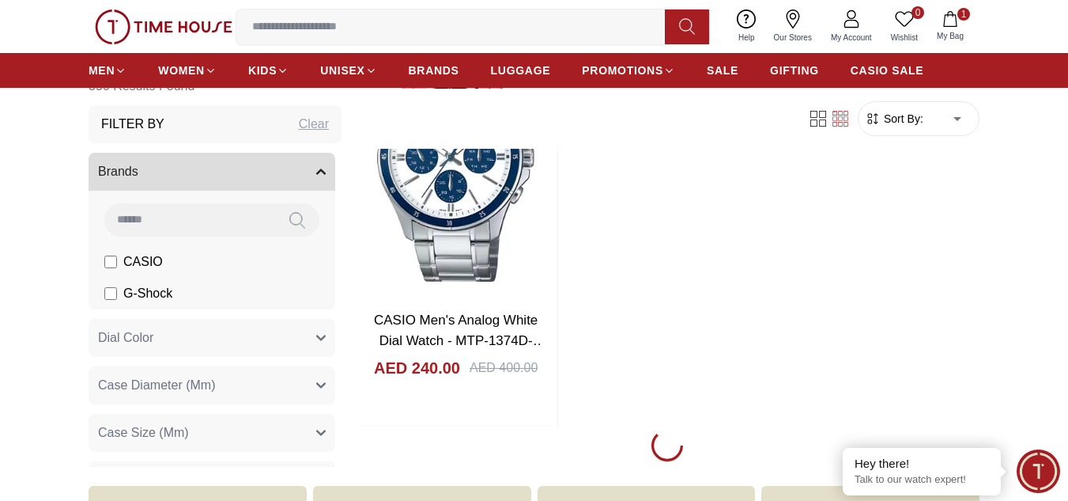
scroll to position [13992, 0]
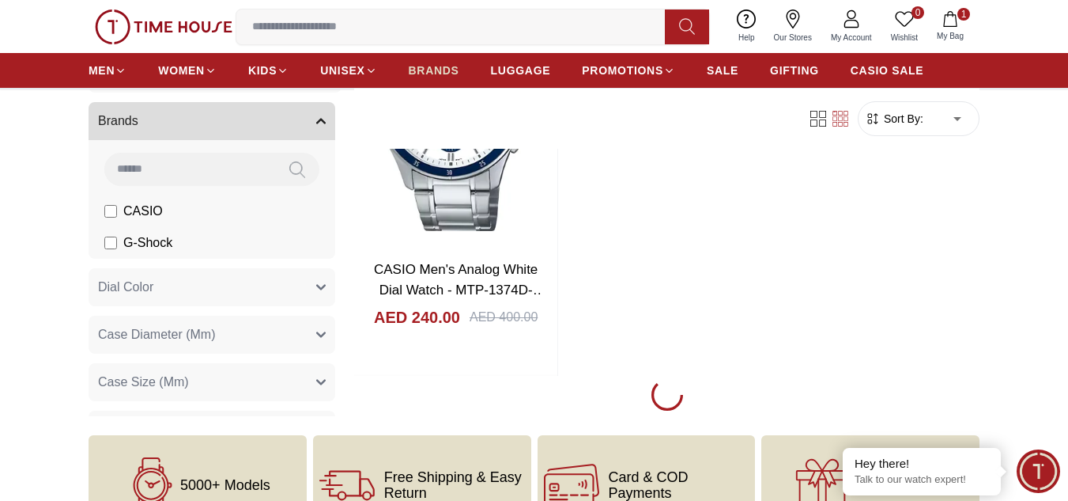
click at [423, 71] on span "BRANDS" at bounding box center [434, 70] width 51 height 16
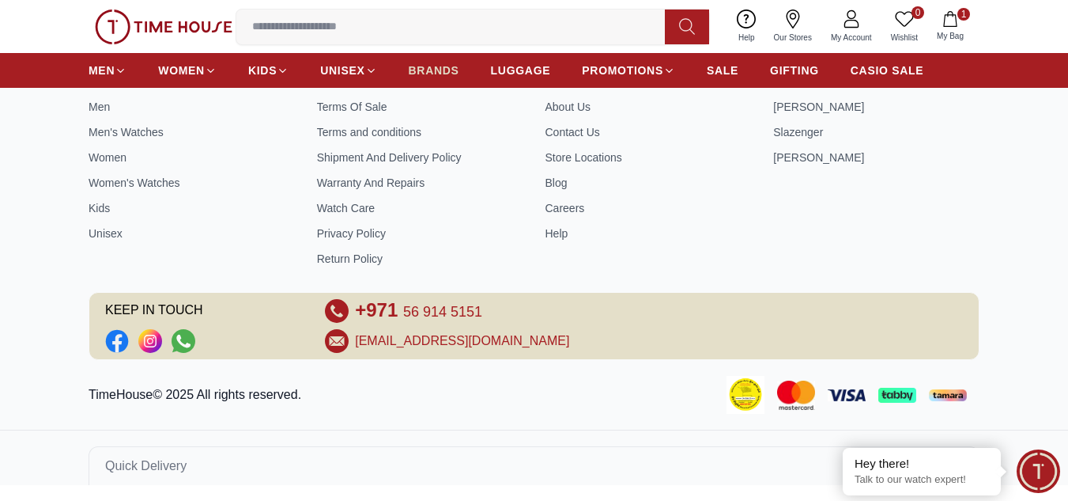
scroll to position [1389, 0]
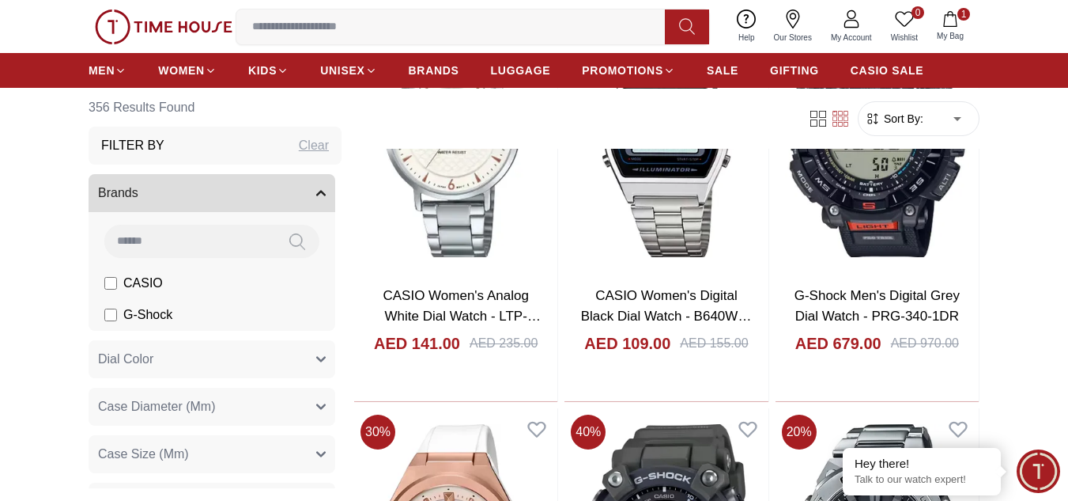
scroll to position [16421, 0]
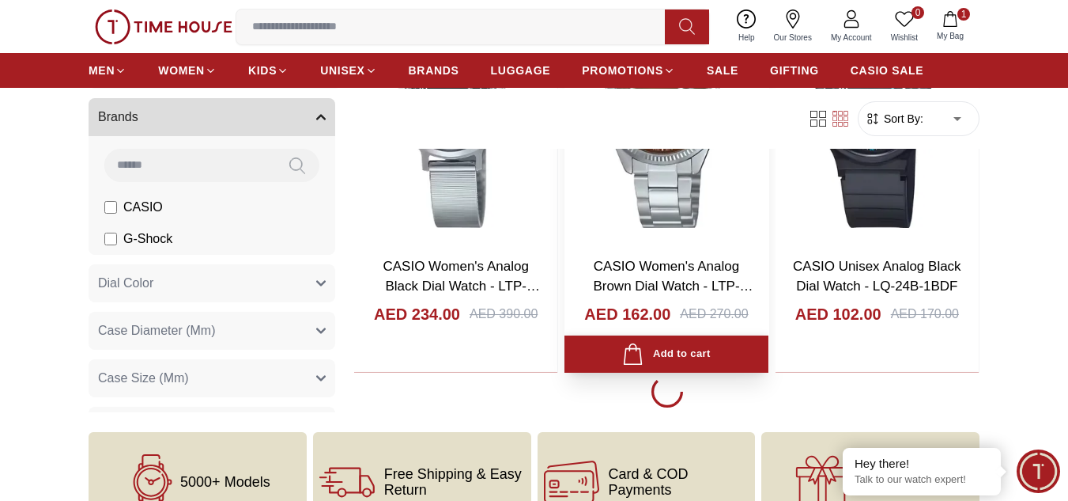
scroll to position [16497, 0]
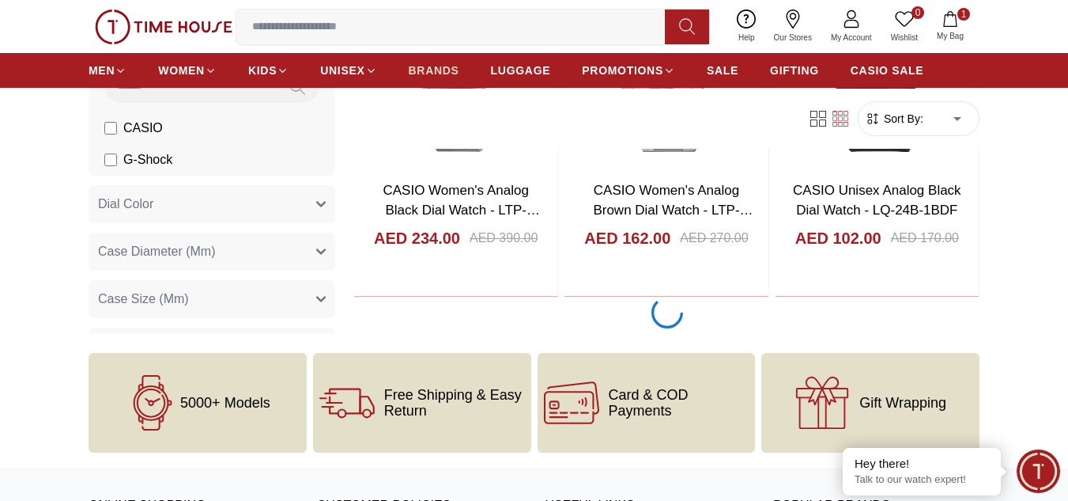
click at [457, 62] on span "BRANDS" at bounding box center [434, 70] width 51 height 16
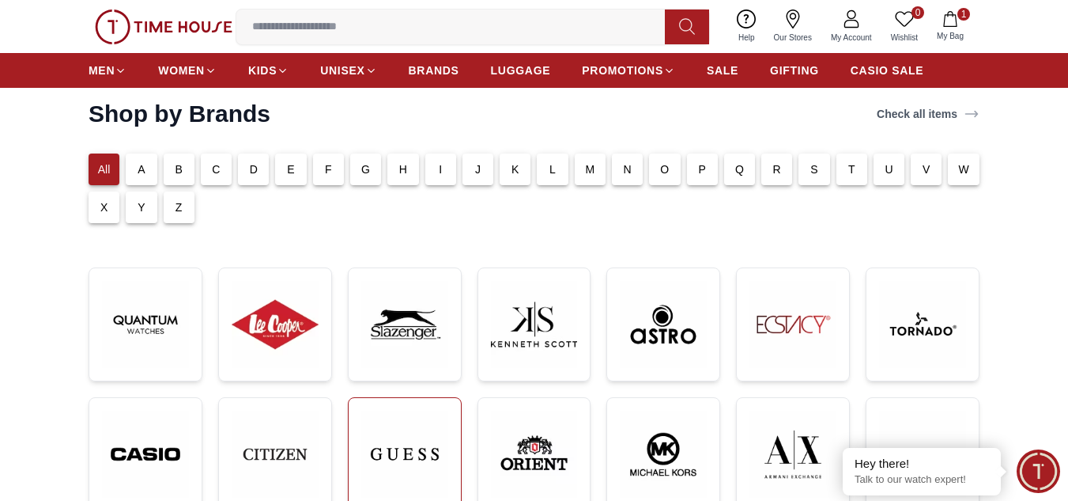
scroll to position [158, 0]
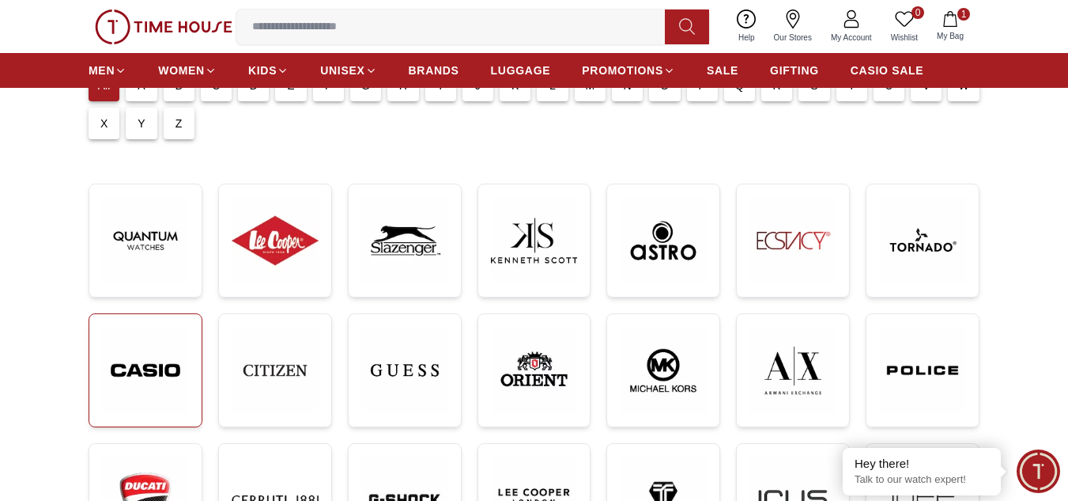
click at [138, 366] on img at bounding box center [145, 371] width 87 height 88
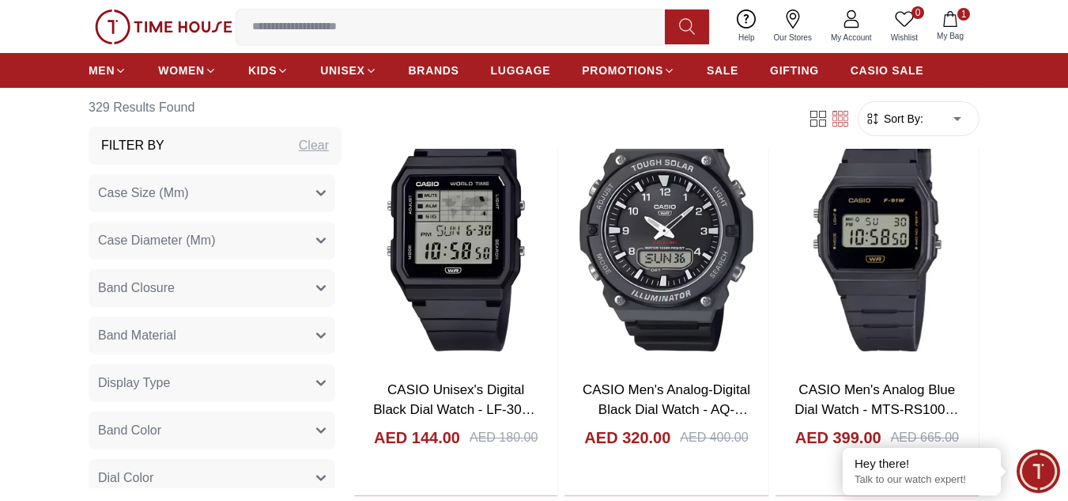
scroll to position [1344, 0]
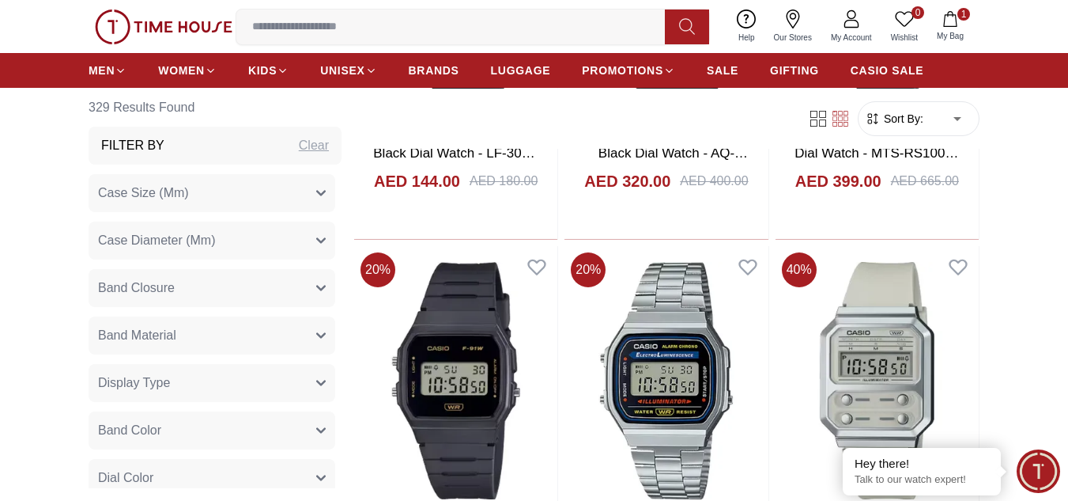
click at [192, 337] on button "Band Material" at bounding box center [212, 335] width 247 height 38
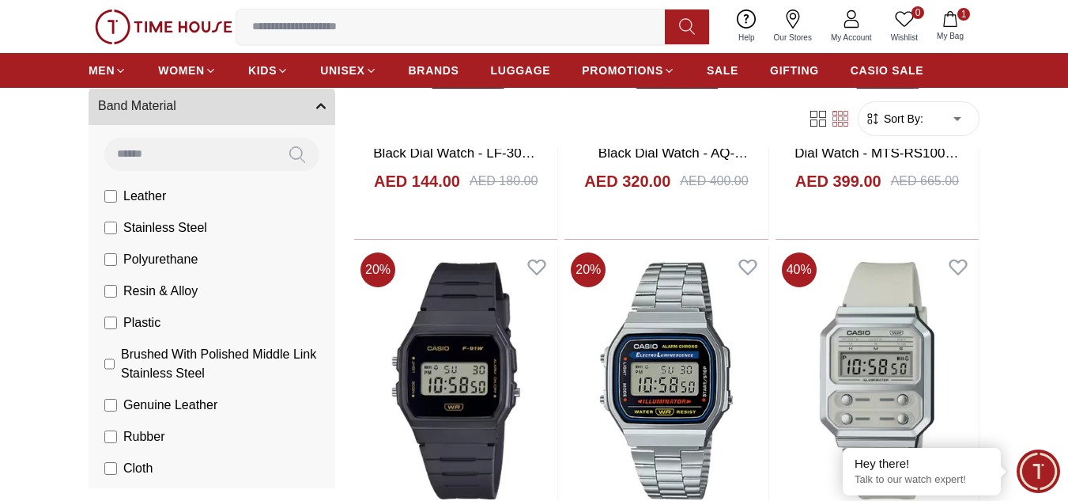
scroll to position [237, 0]
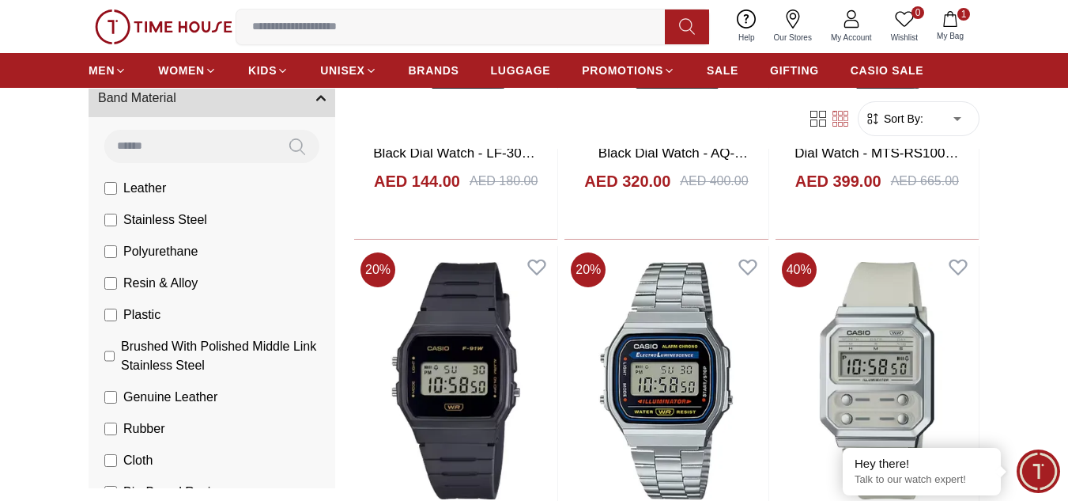
click at [195, 219] on span "Stainless Steel" at bounding box center [165, 219] width 84 height 19
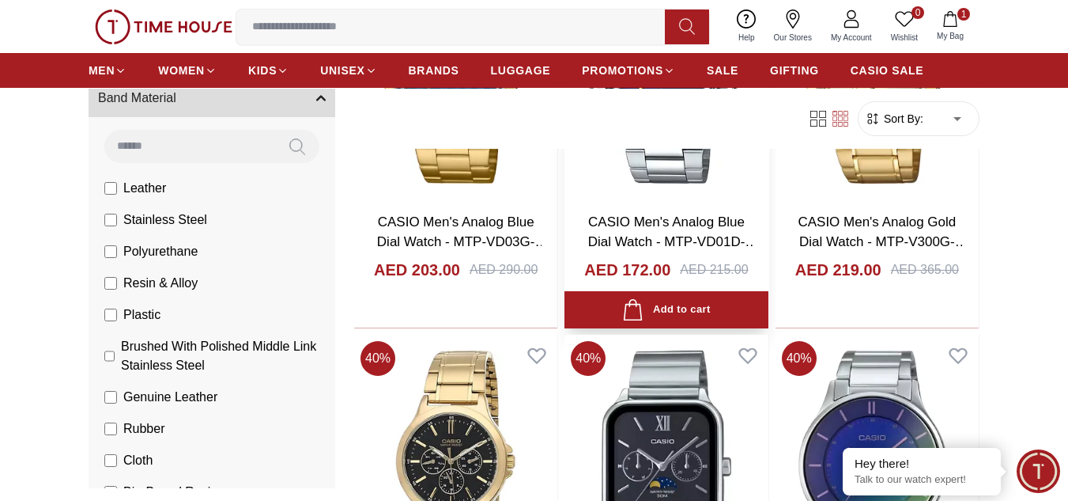
scroll to position [3480, 0]
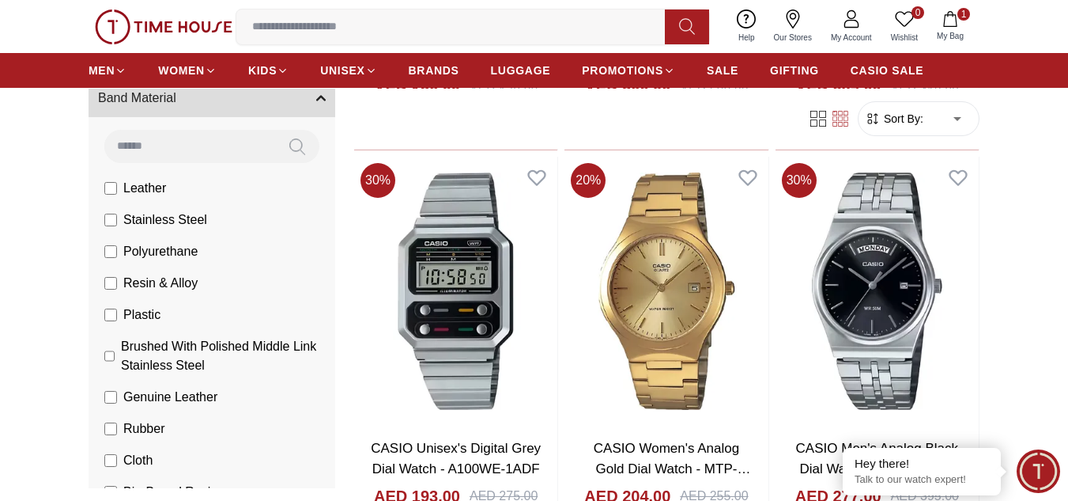
scroll to position [6801, 0]
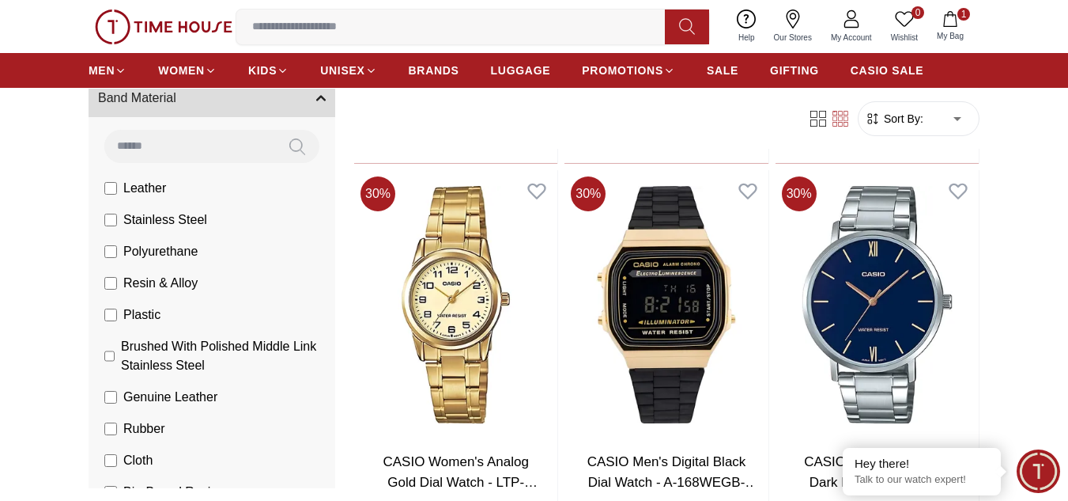
scroll to position [11941, 0]
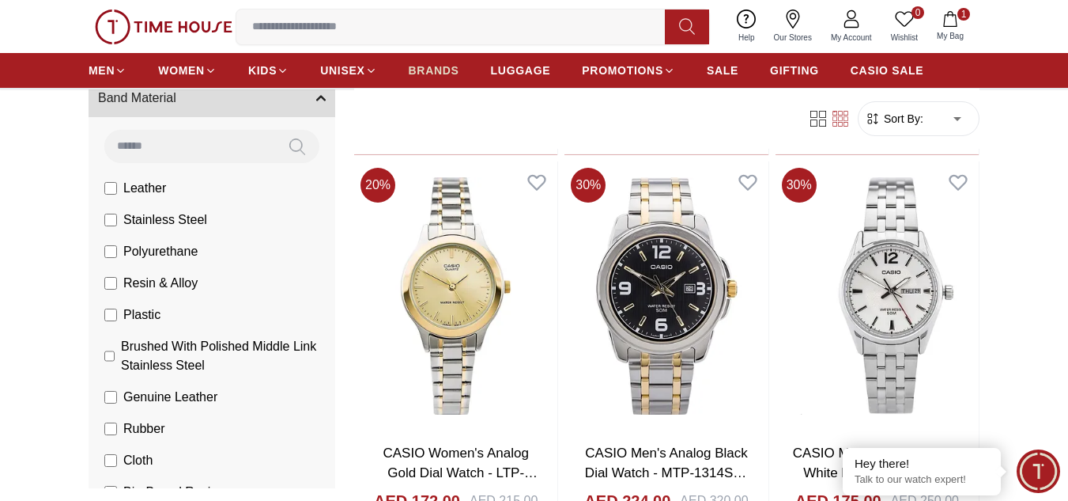
click at [453, 65] on span "BRANDS" at bounding box center [434, 70] width 51 height 16
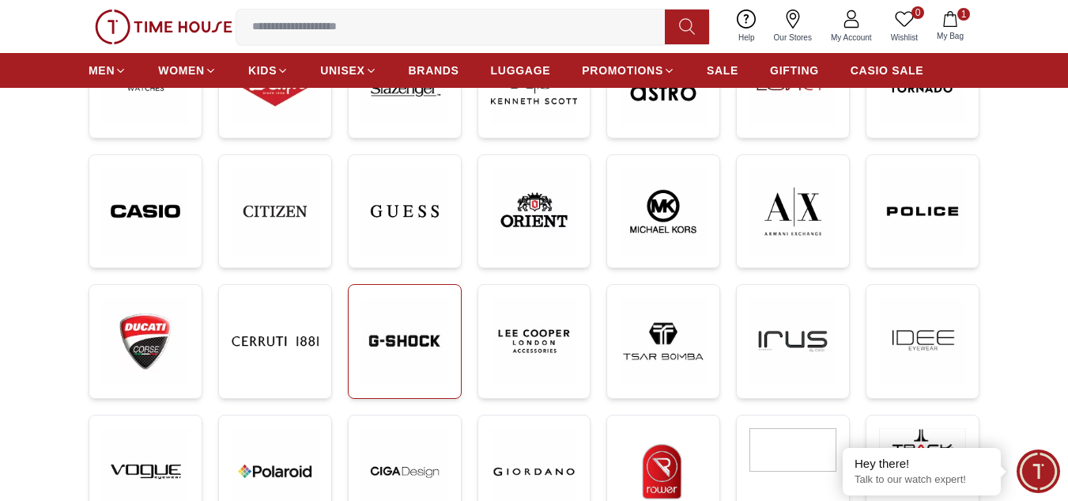
scroll to position [158, 0]
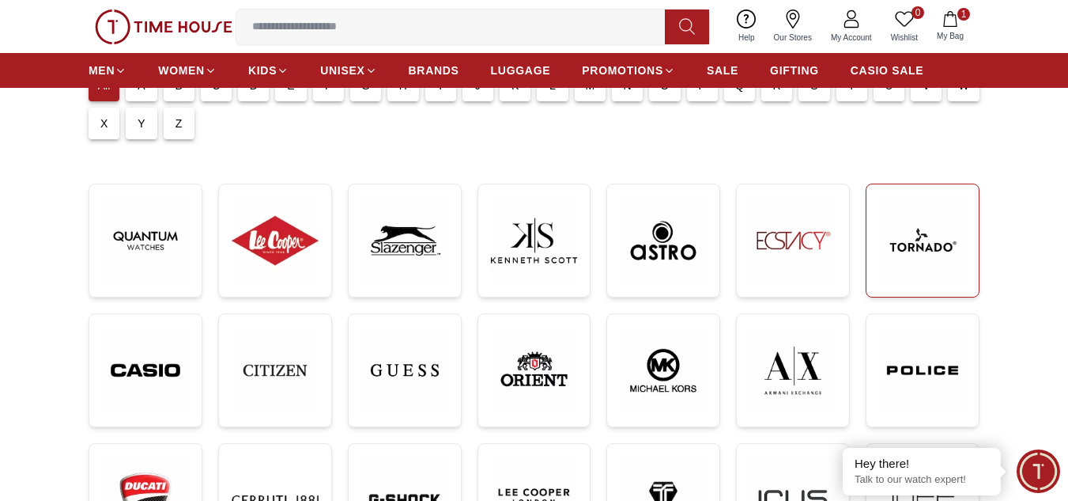
click at [927, 248] on img at bounding box center [922, 240] width 87 height 87
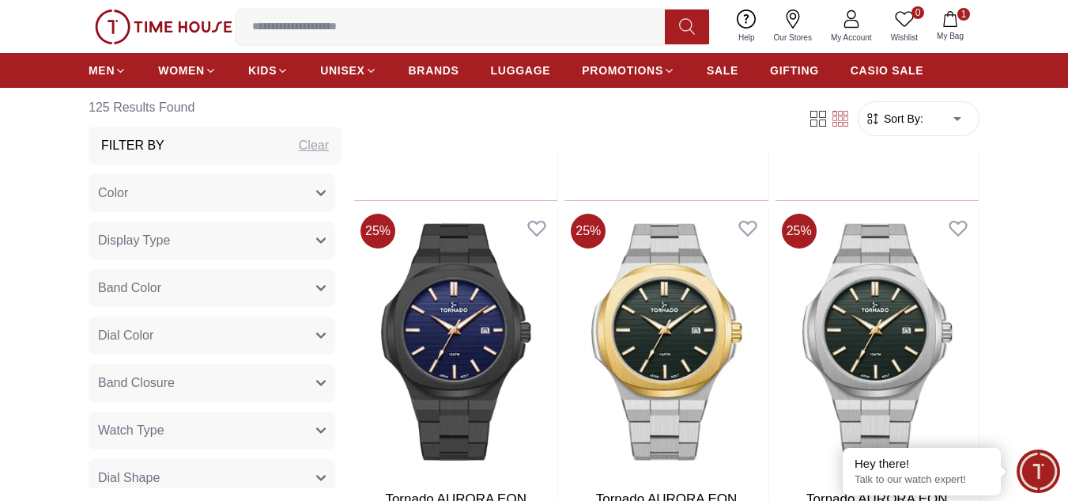
scroll to position [1977, 0]
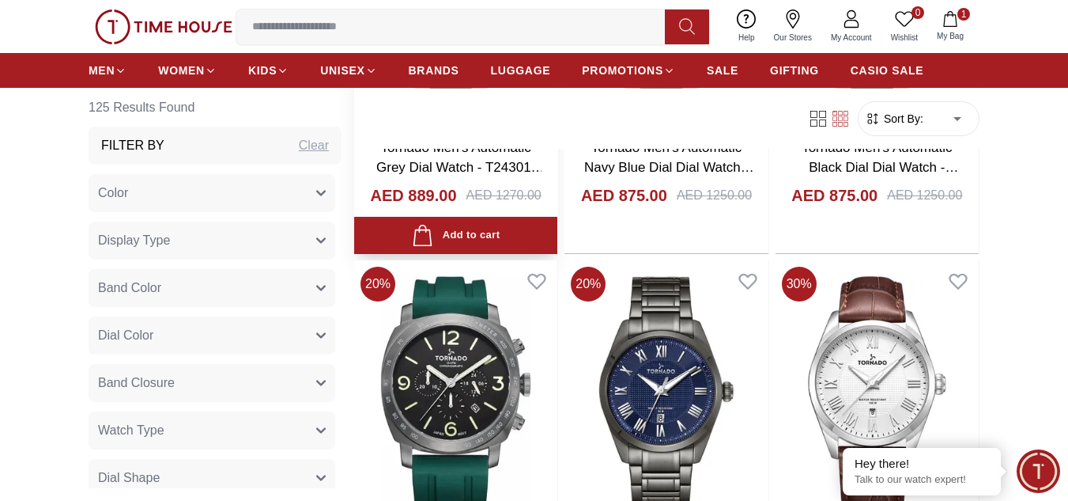
scroll to position [4666, 0]
